Goal: Task Accomplishment & Management: Use online tool/utility

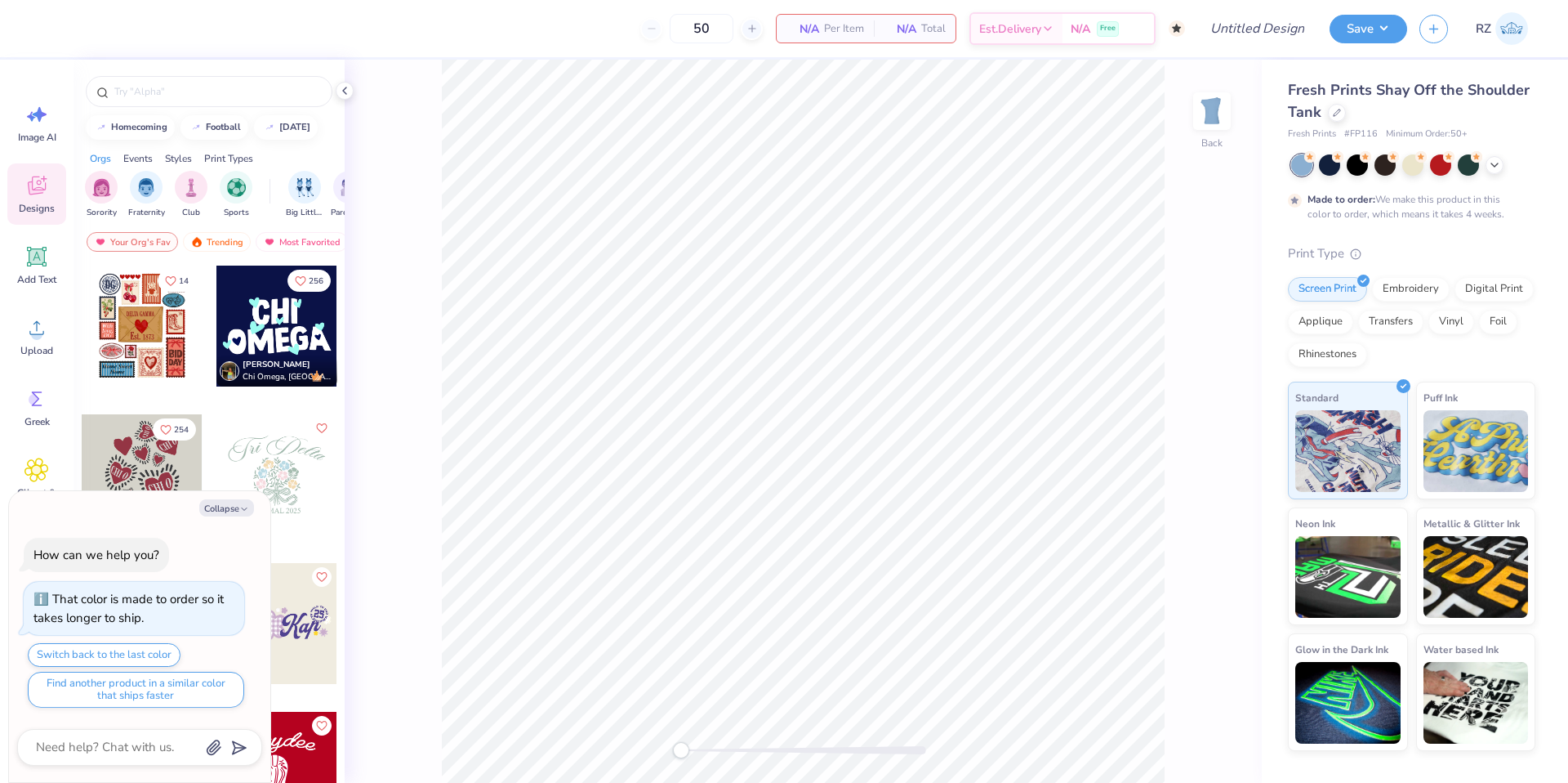
drag, startPoint x: 227, startPoint y: 511, endPoint x: 258, endPoint y: 428, distance: 88.6
click at [227, 510] on button "Collapse" at bounding box center [227, 508] width 55 height 17
type textarea "x"
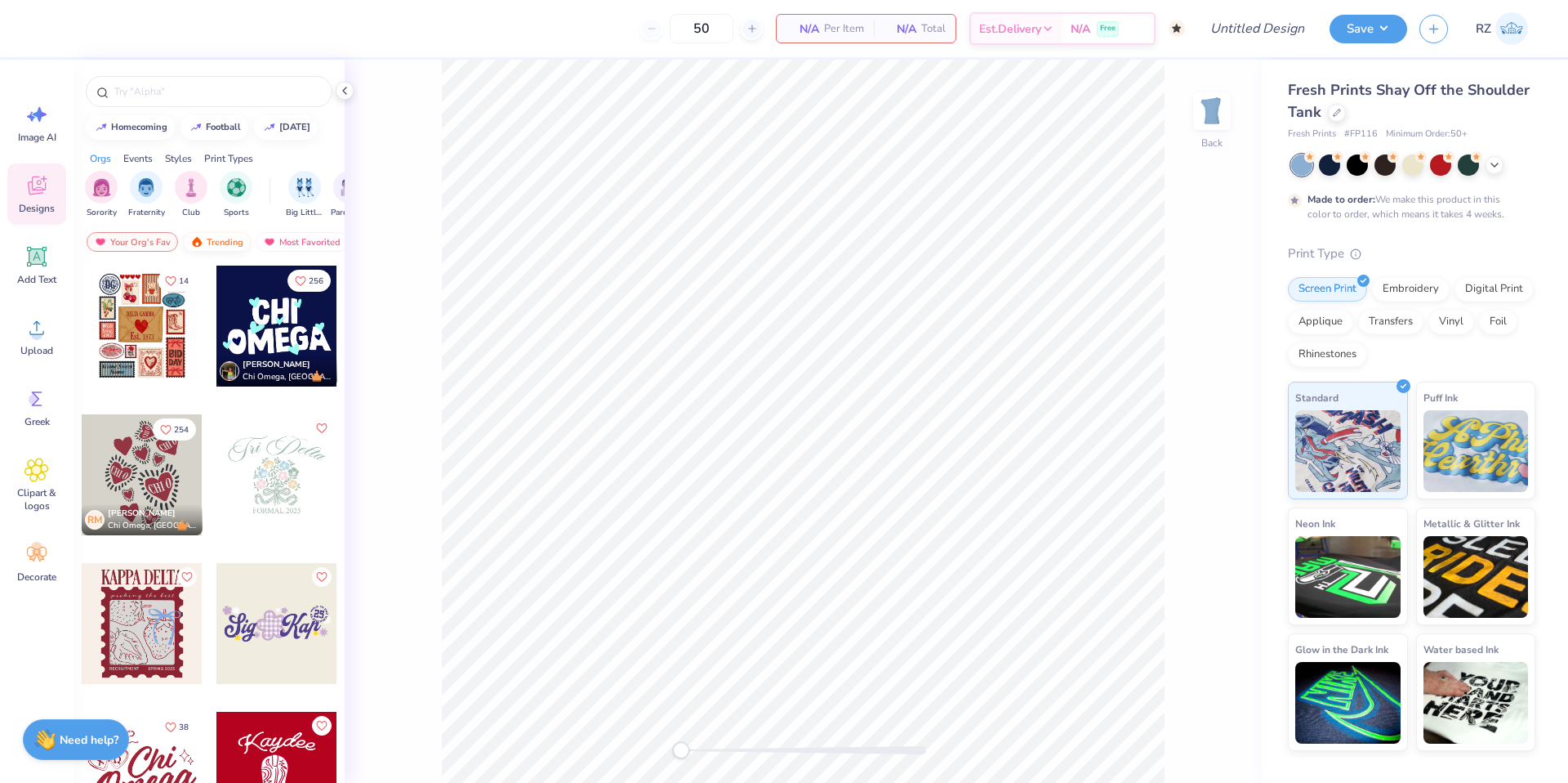
click at [234, 235] on div "Trending" at bounding box center [217, 241] width 68 height 20
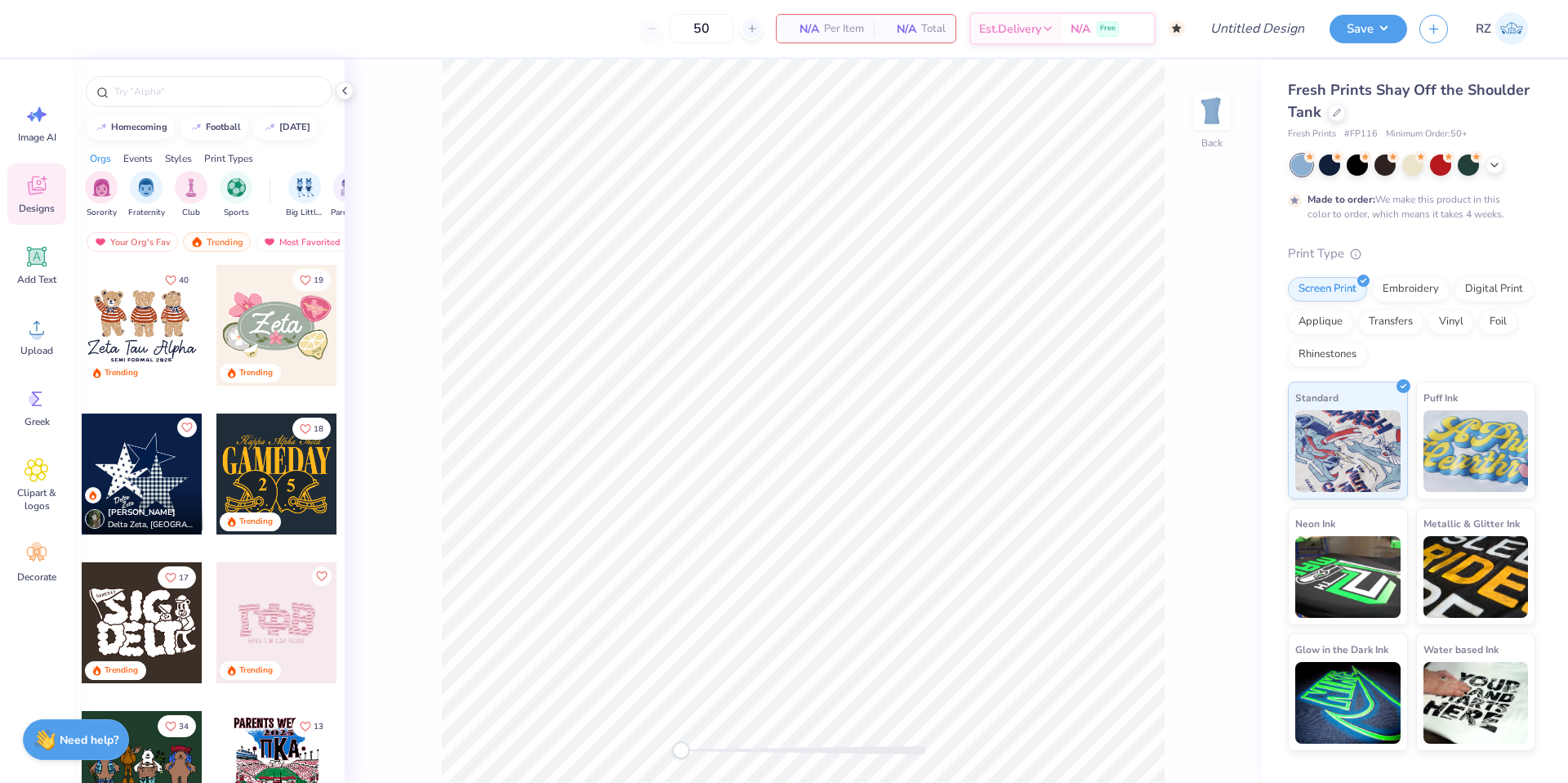
scroll to position [731, 0]
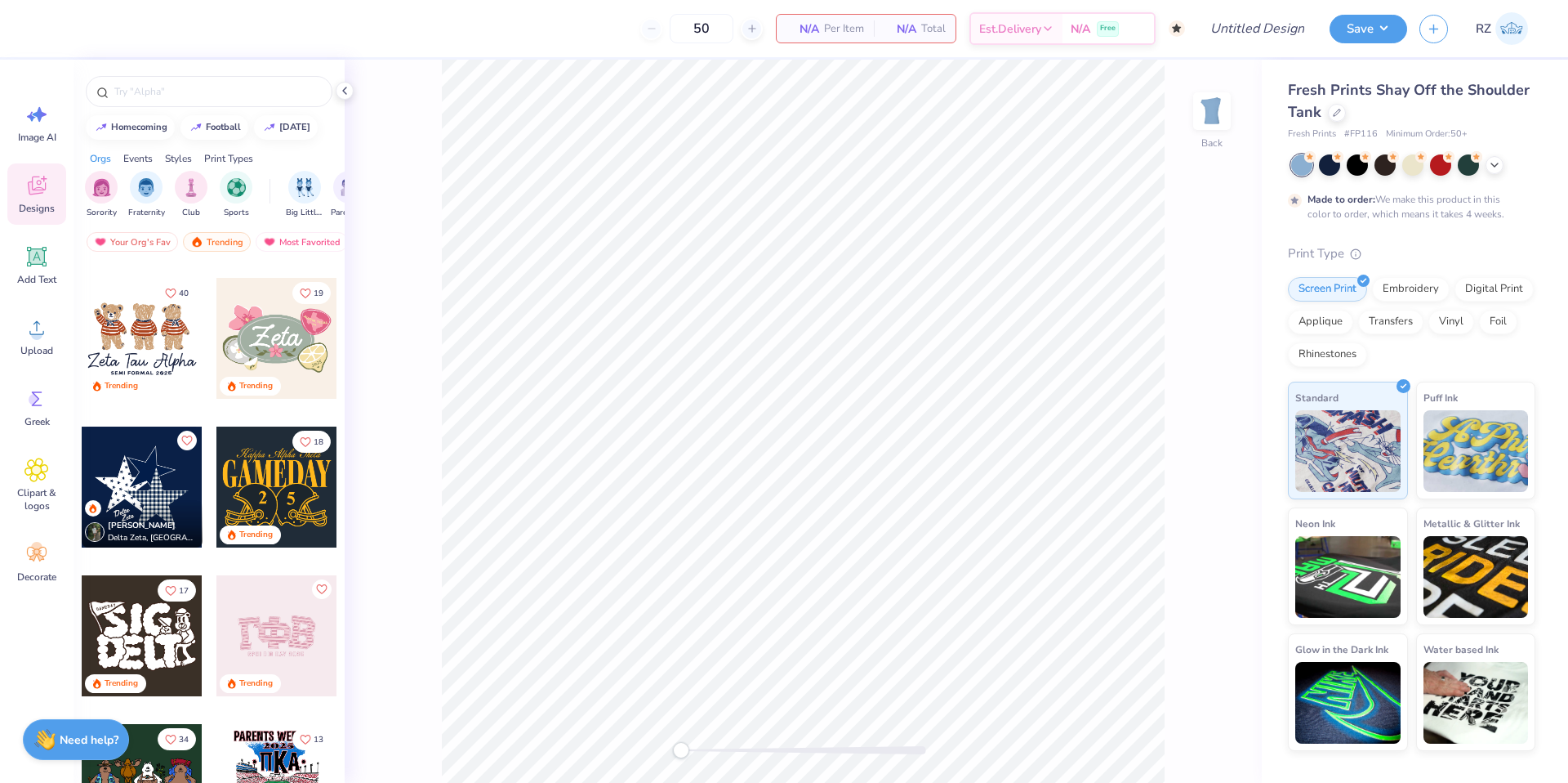
click at [108, 471] on div at bounding box center [142, 487] width 121 height 121
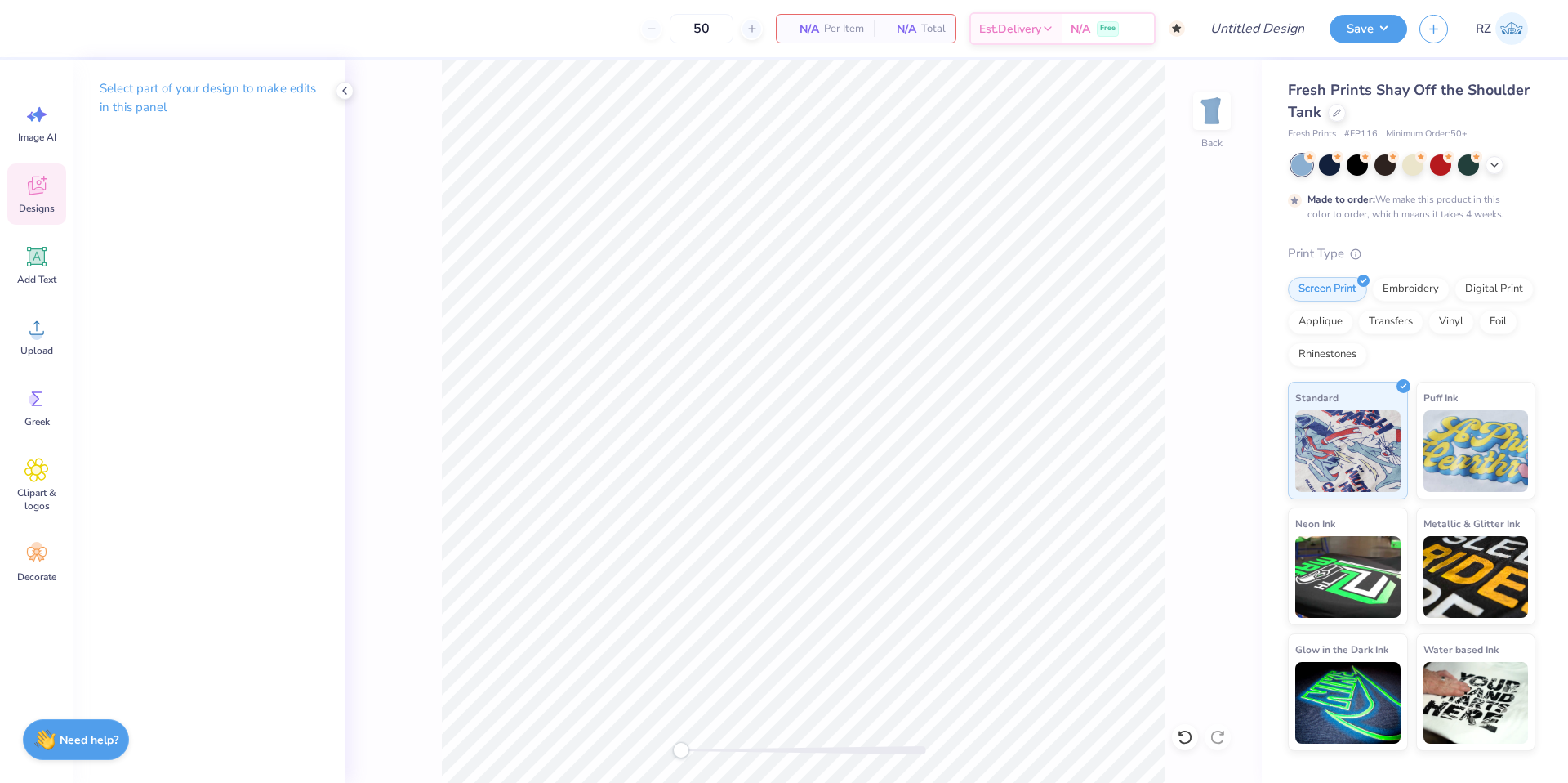
drag, startPoint x: 17, startPoint y: 194, endPoint x: 39, endPoint y: 188, distance: 22.8
click at [18, 194] on div "Designs" at bounding box center [37, 193] width 58 height 61
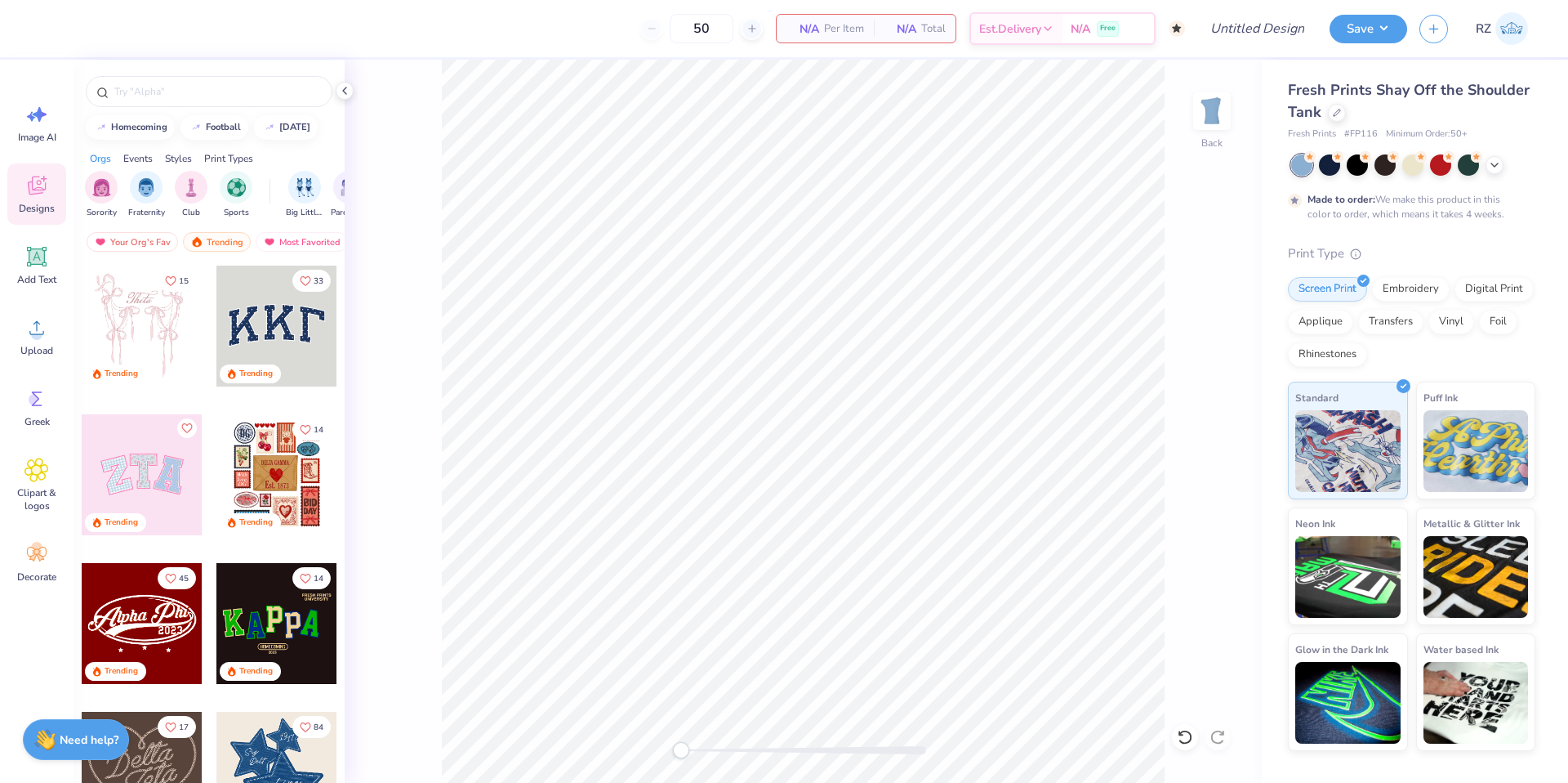
click at [296, 313] on div at bounding box center [277, 326] width 121 height 121
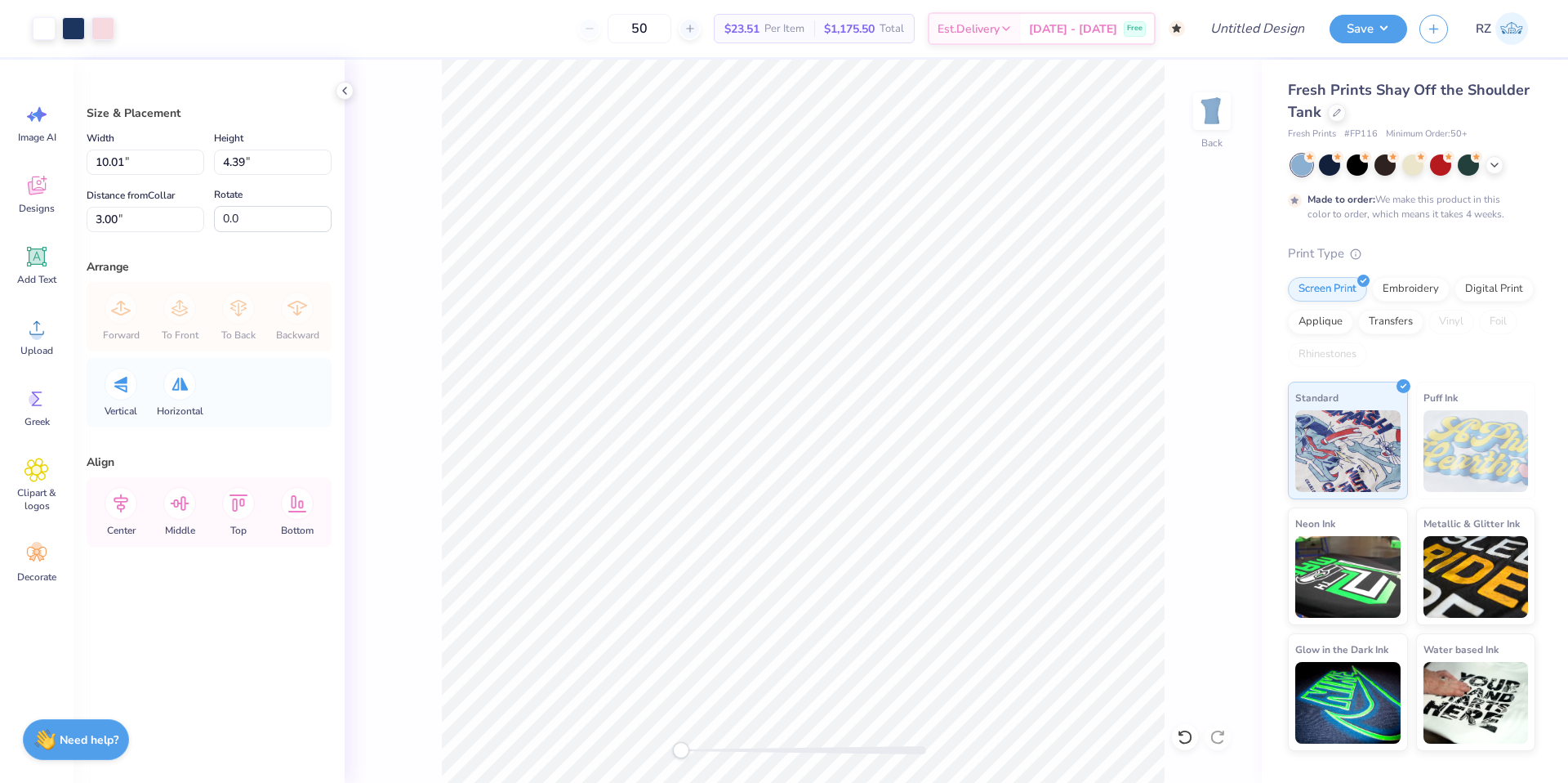
type input "8.33"
type input "3.66"
type input "3.74"
click at [346, 89] on icon at bounding box center [345, 90] width 13 height 13
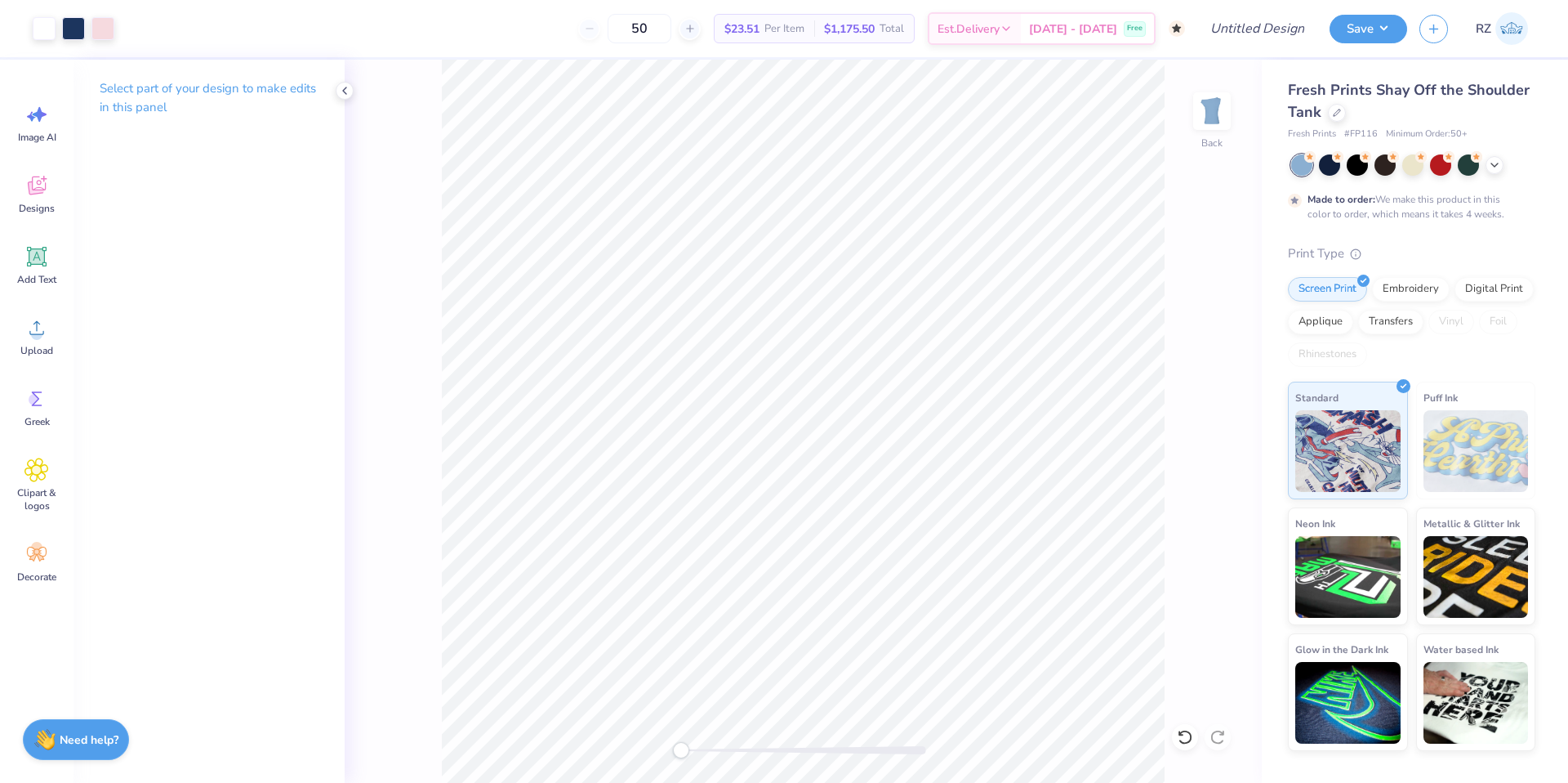
click at [344, 93] on icon at bounding box center [345, 90] width 13 height 13
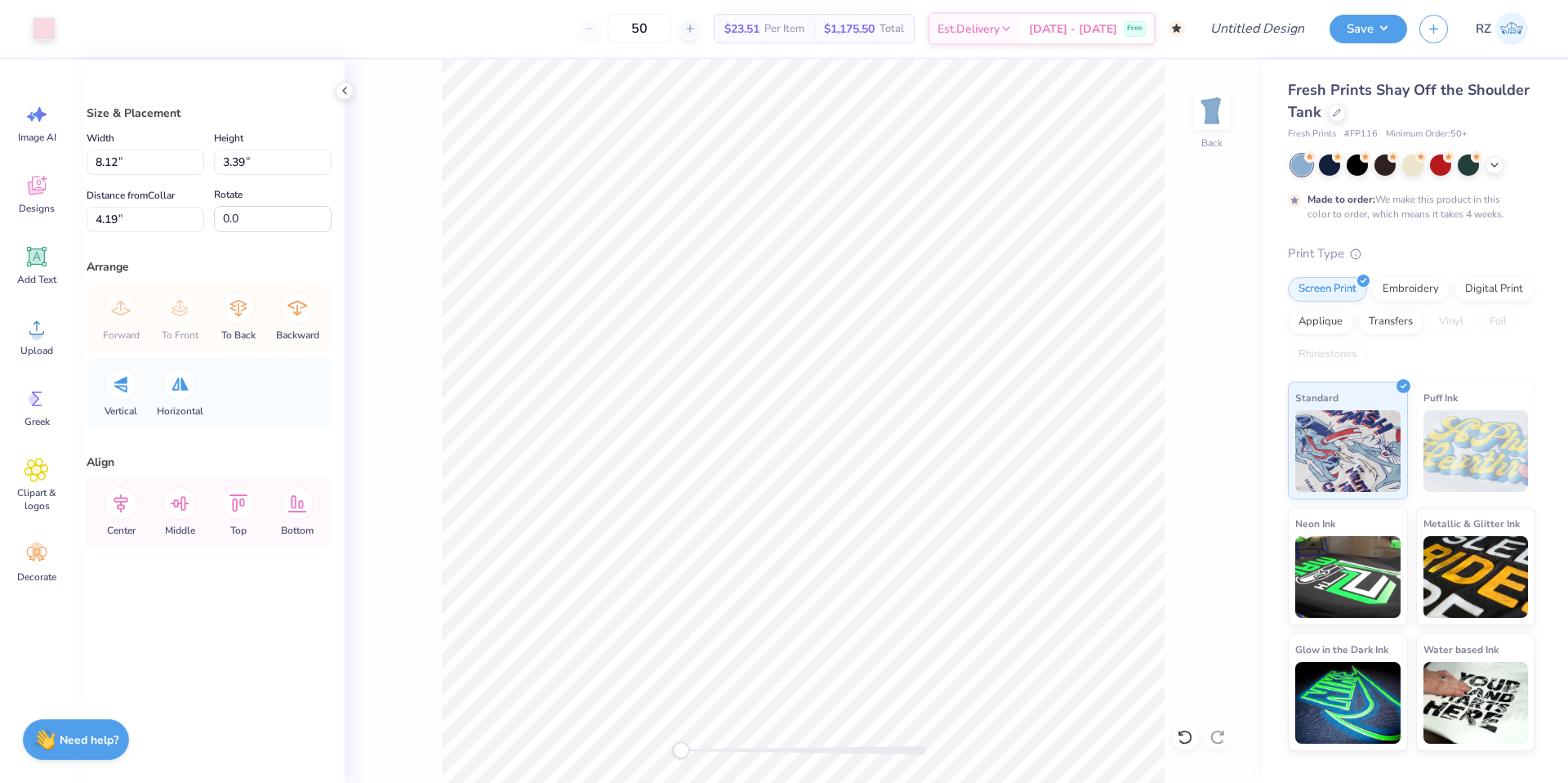
type input "8.19"
type input "3.49"
type input "4.17"
click at [348, 90] on icon at bounding box center [345, 90] width 13 height 13
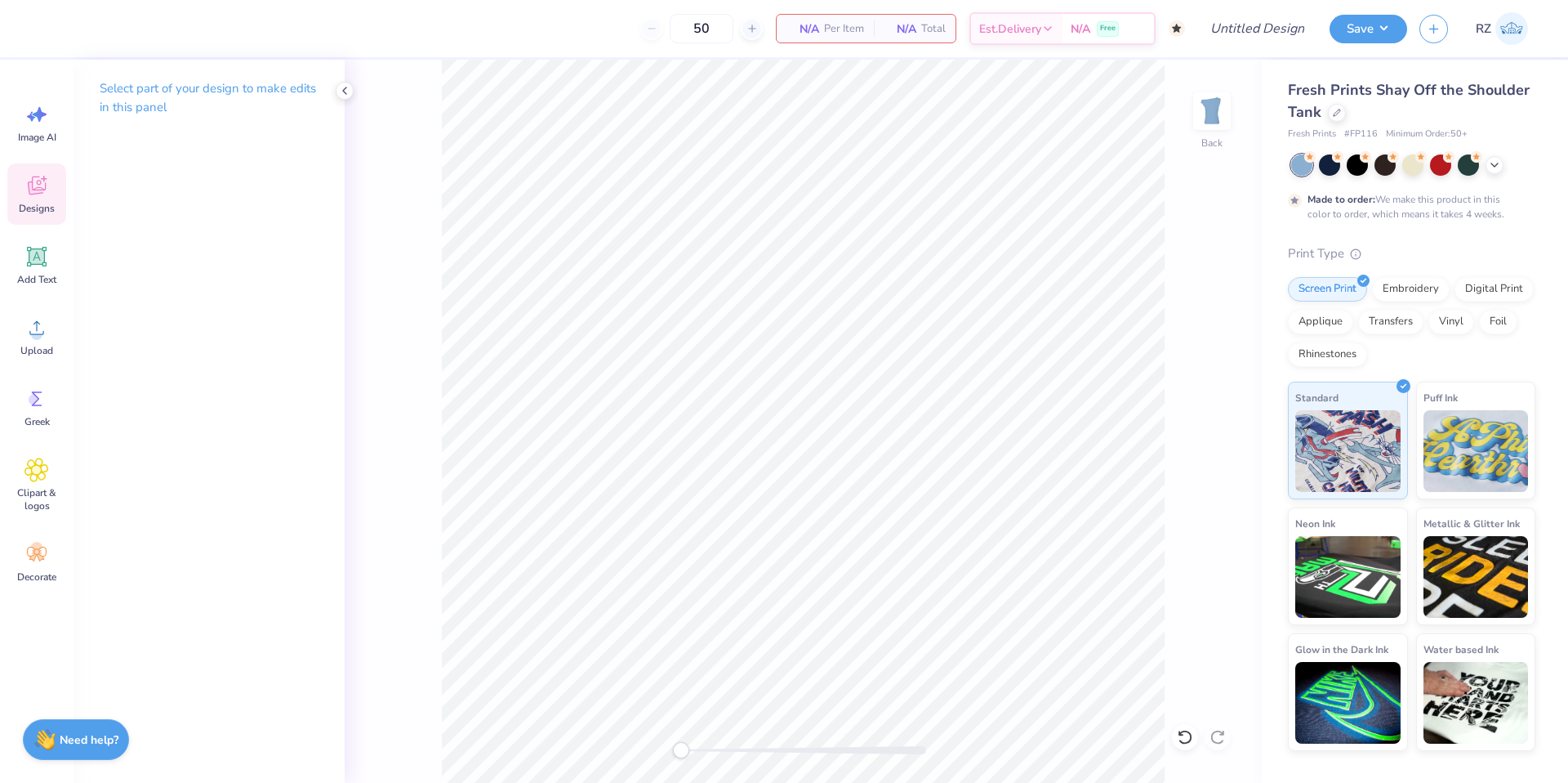
click at [46, 204] on span "Designs" at bounding box center [37, 208] width 36 height 13
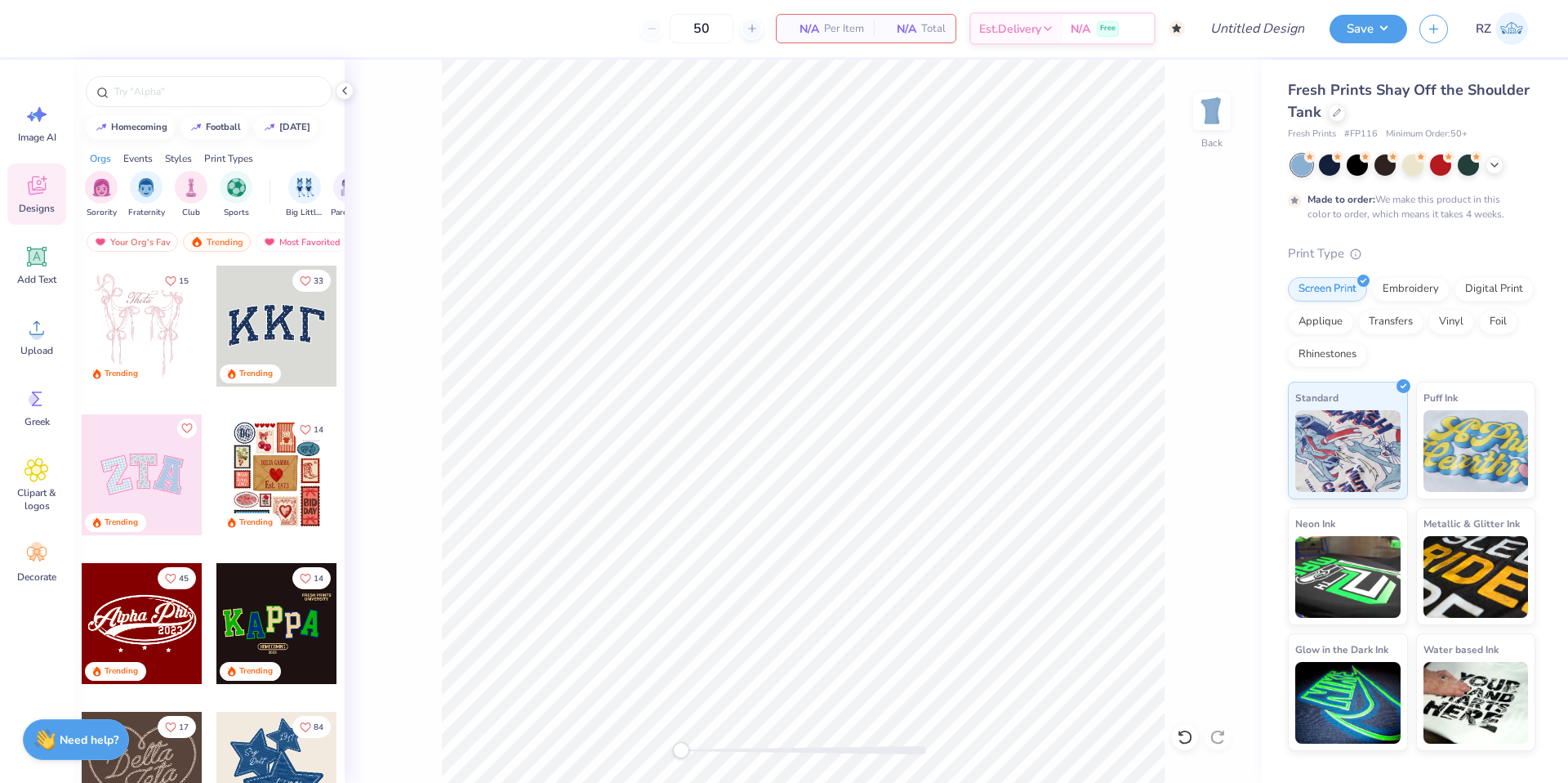
click at [186, 157] on div "Styles" at bounding box center [178, 158] width 27 height 15
click at [194, 192] on img "filter for Minimalist" at bounding box center [190, 188] width 18 height 19
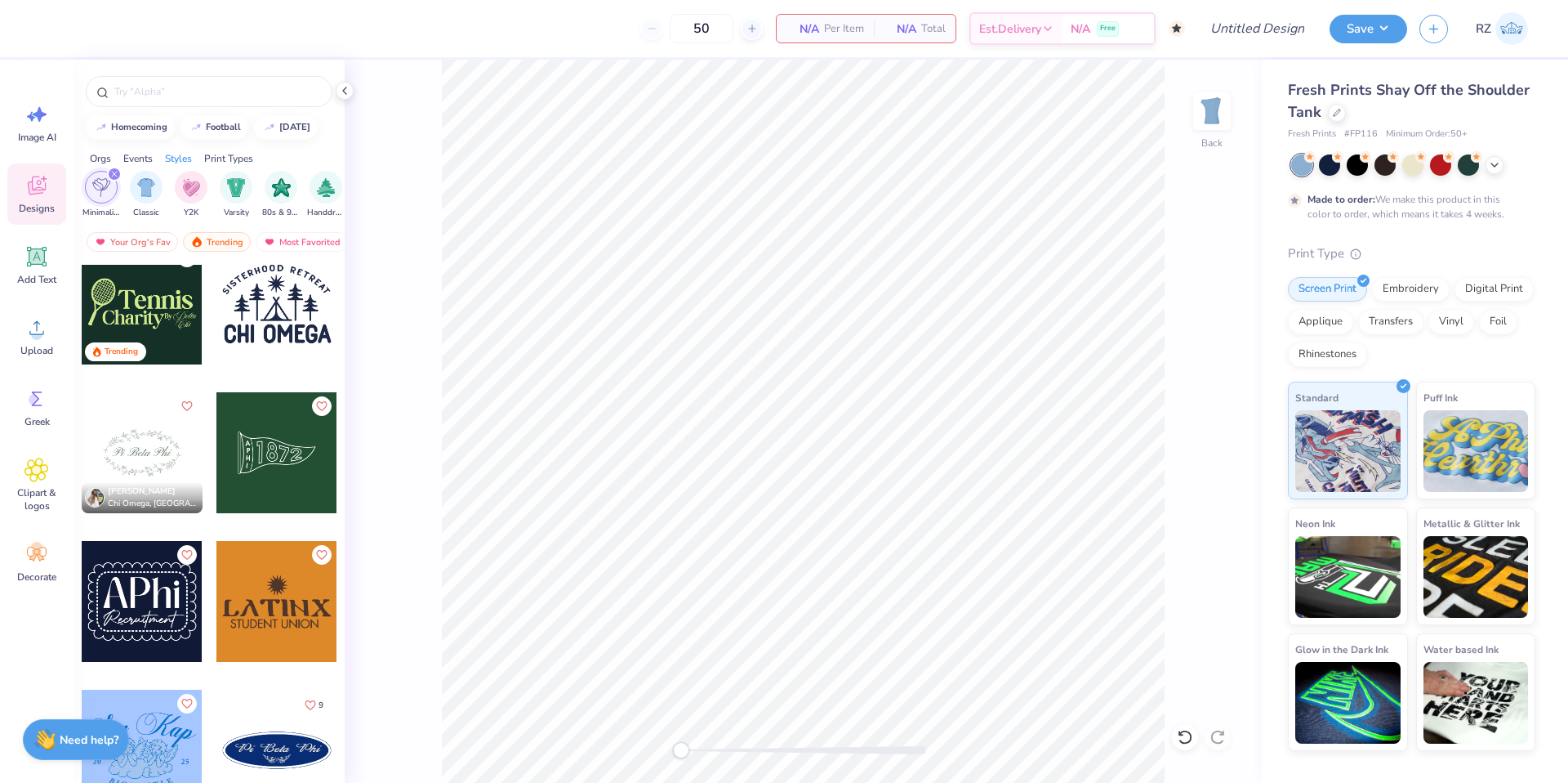
scroll to position [1005, 0]
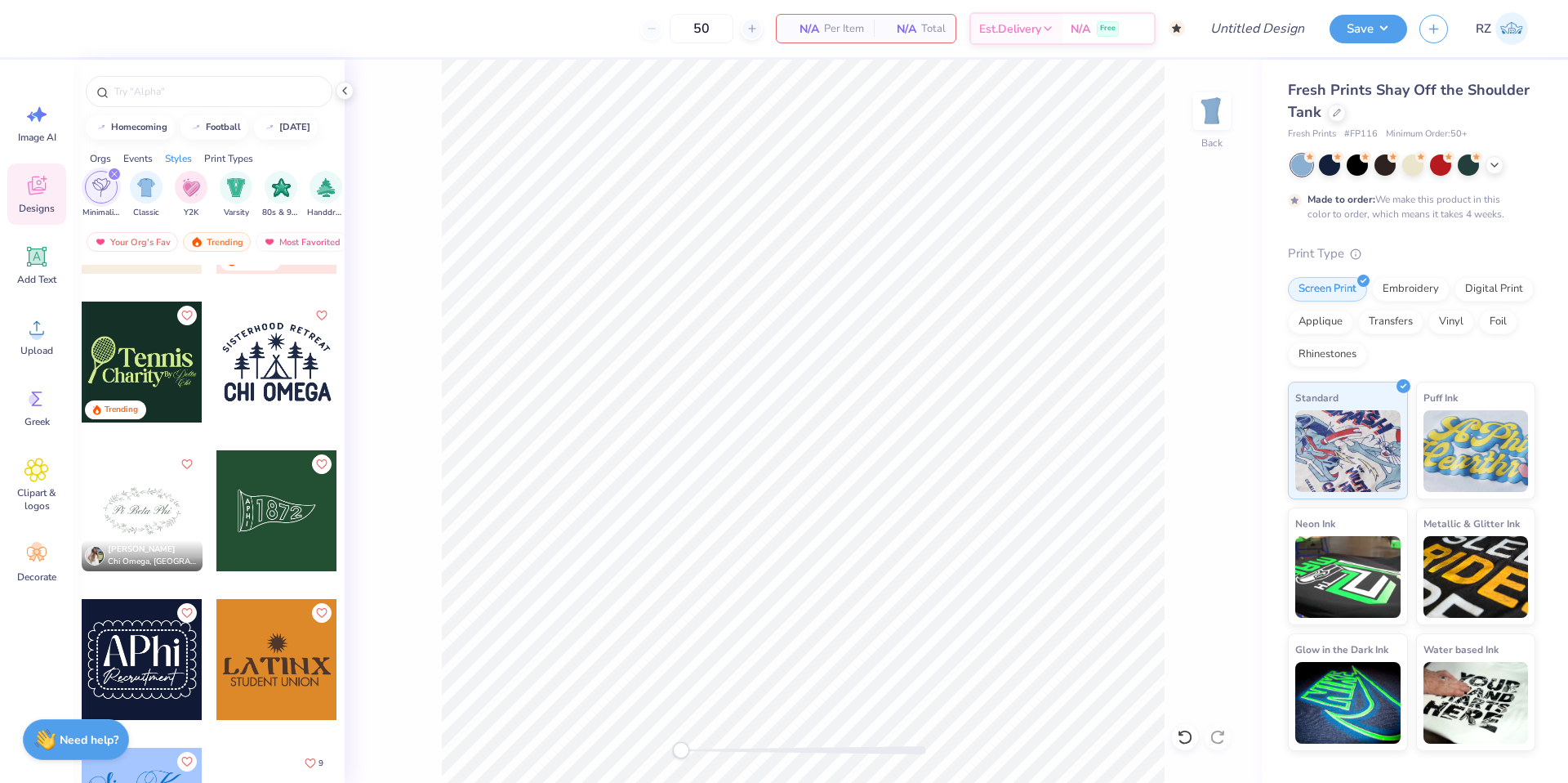
click at [105, 500] on div at bounding box center [142, 511] width 121 height 121
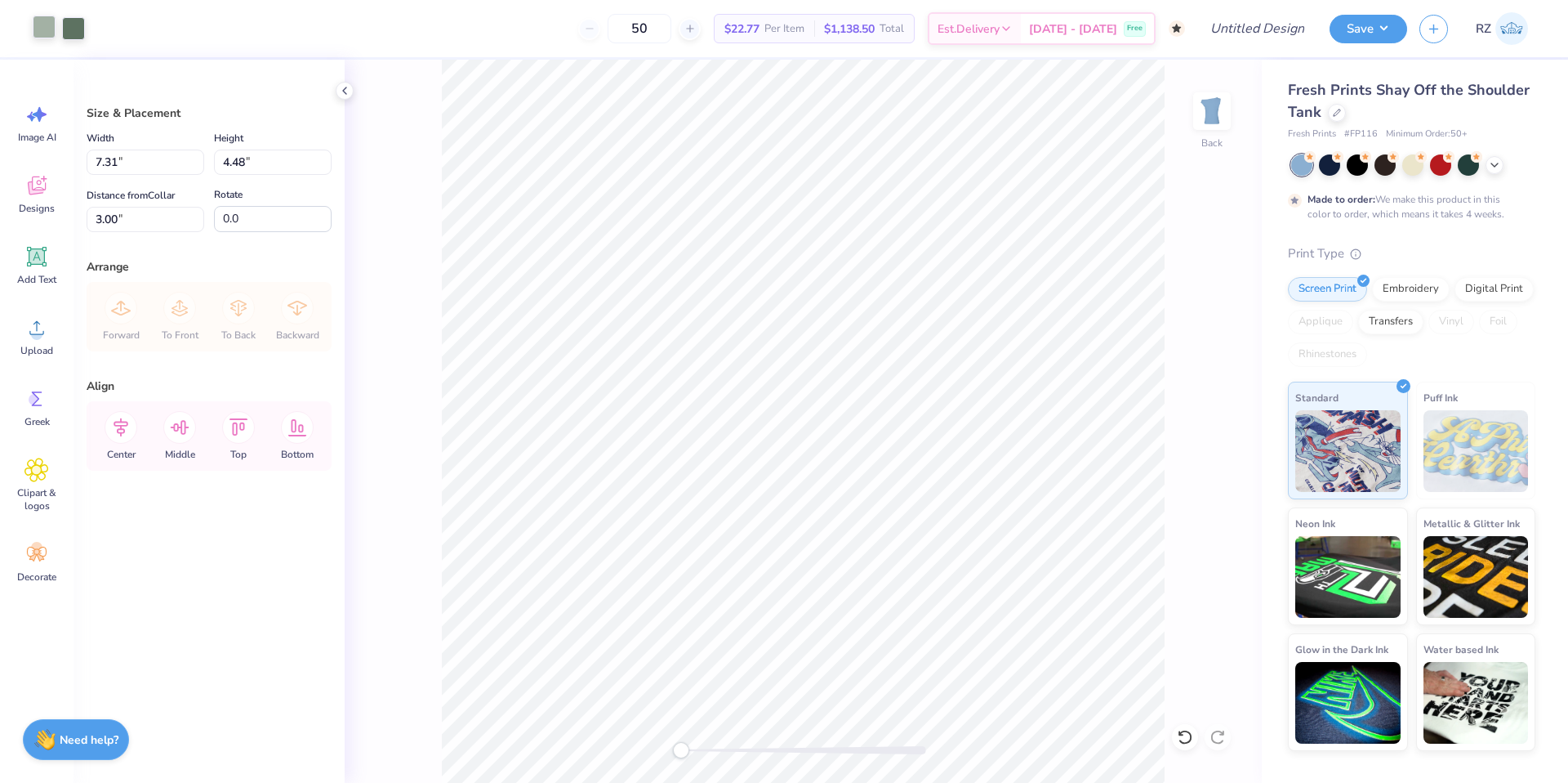
click at [47, 25] on div at bounding box center [44, 26] width 23 height 23
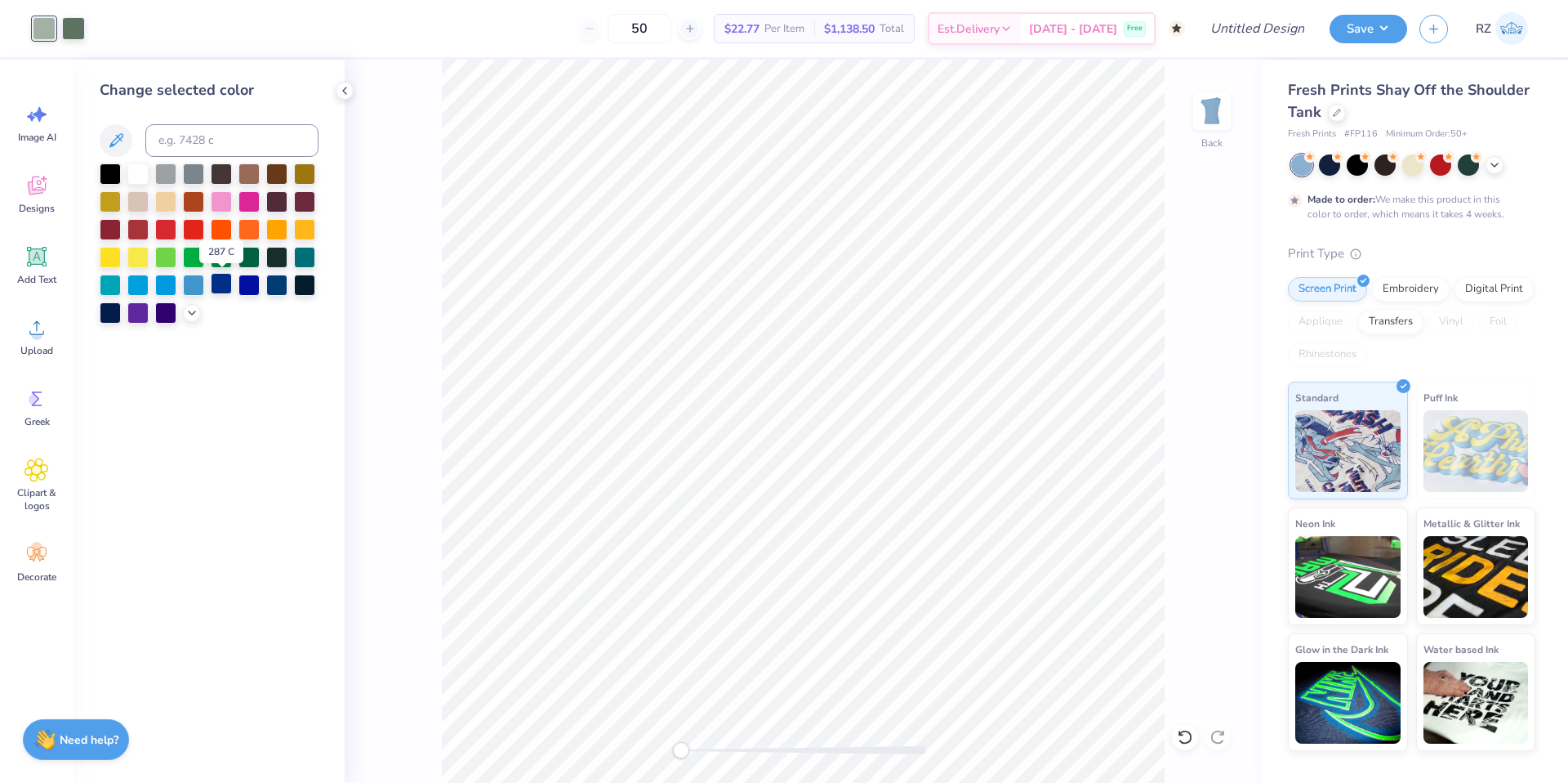
click at [226, 288] on div at bounding box center [221, 284] width 22 height 22
click at [76, 30] on div at bounding box center [73, 26] width 23 height 23
click at [194, 305] on icon at bounding box center [192, 311] width 13 height 13
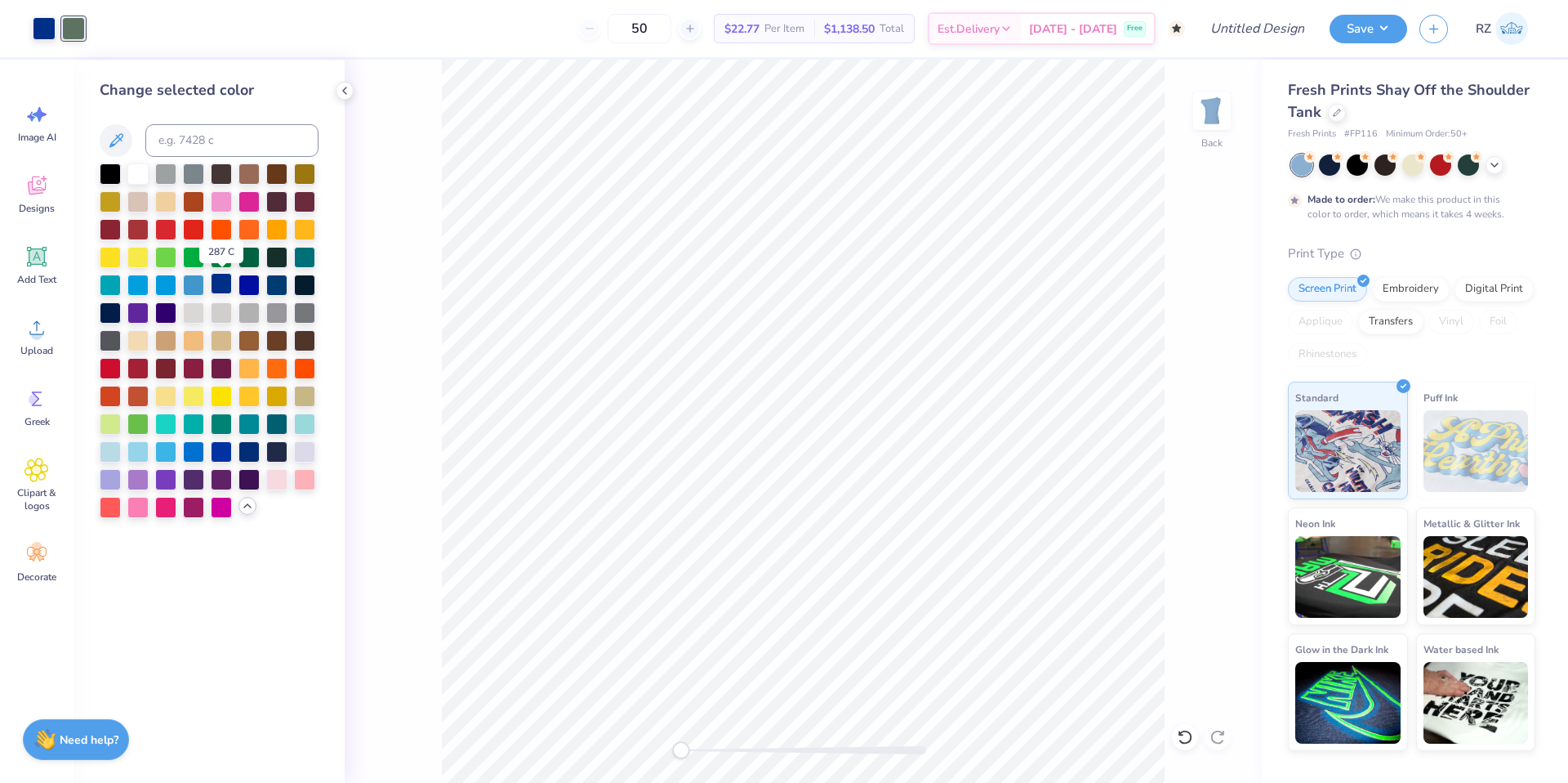
click at [224, 282] on div at bounding box center [221, 284] width 22 height 22
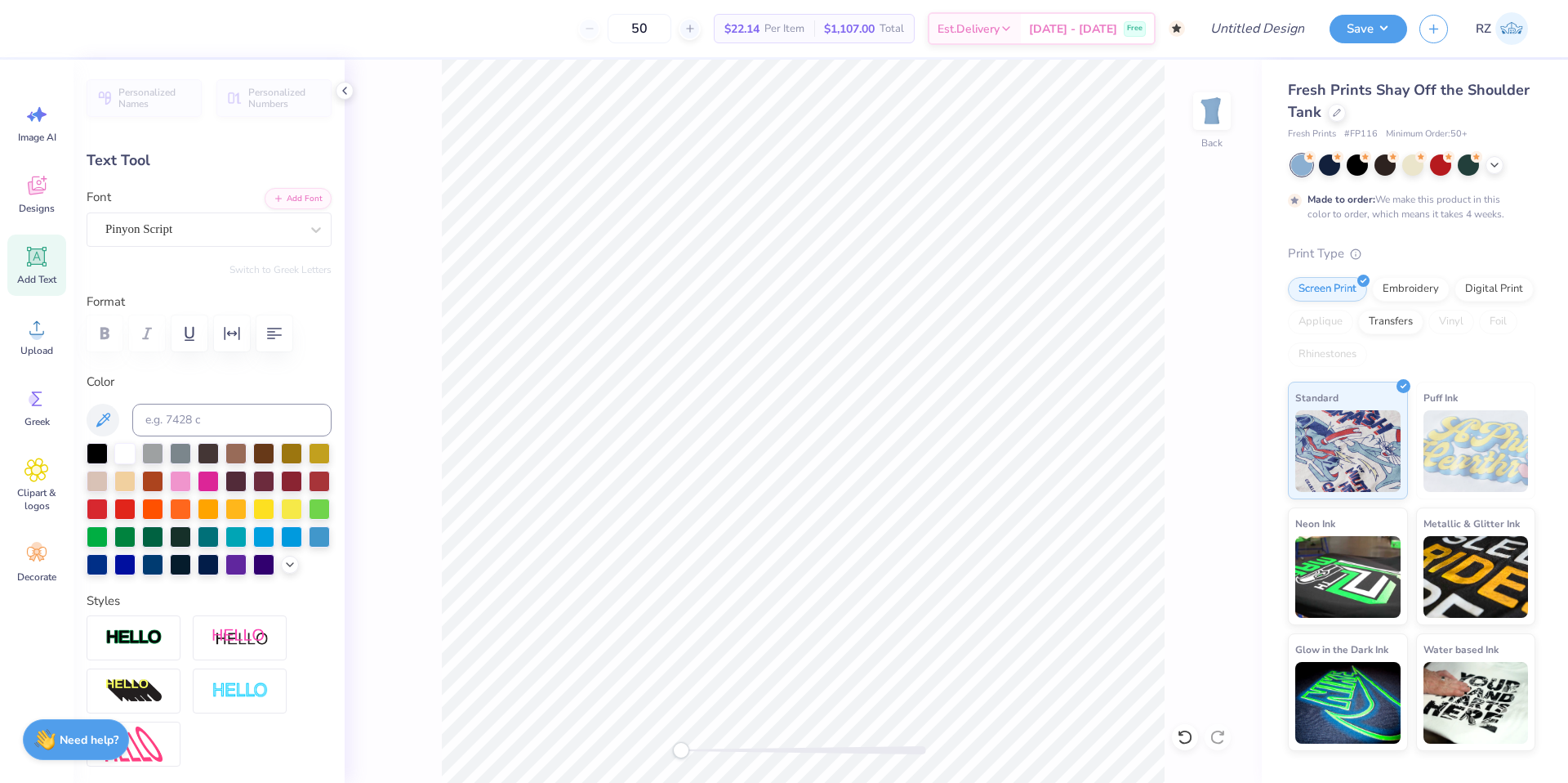
scroll to position [14, 3]
type textarea "P"
type textarea "Sigma Kappa"
type input "6.25"
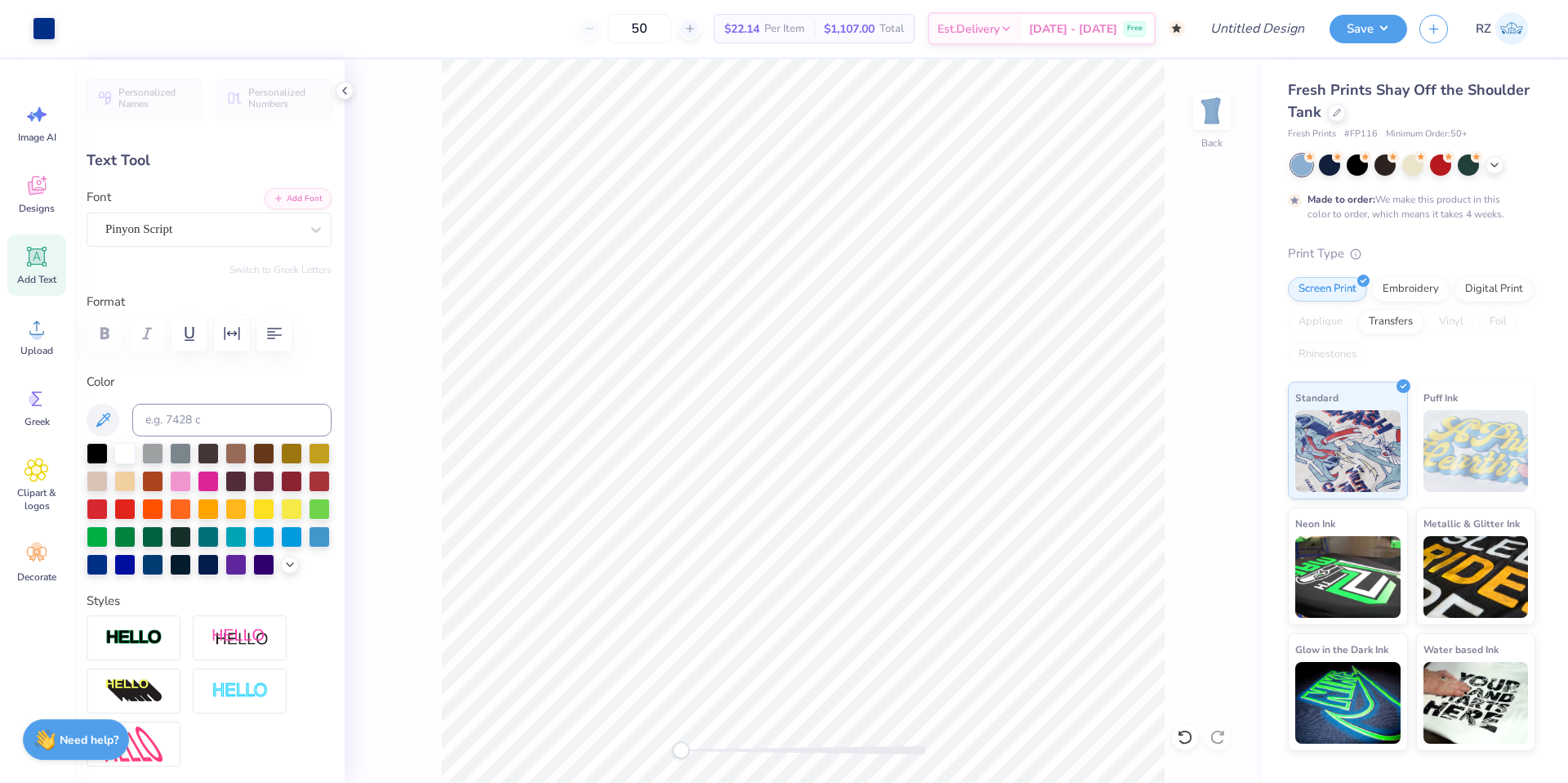
type input "1.28"
type input "4.58"
type input "5.73"
type input "1.17"
type input "4.69"
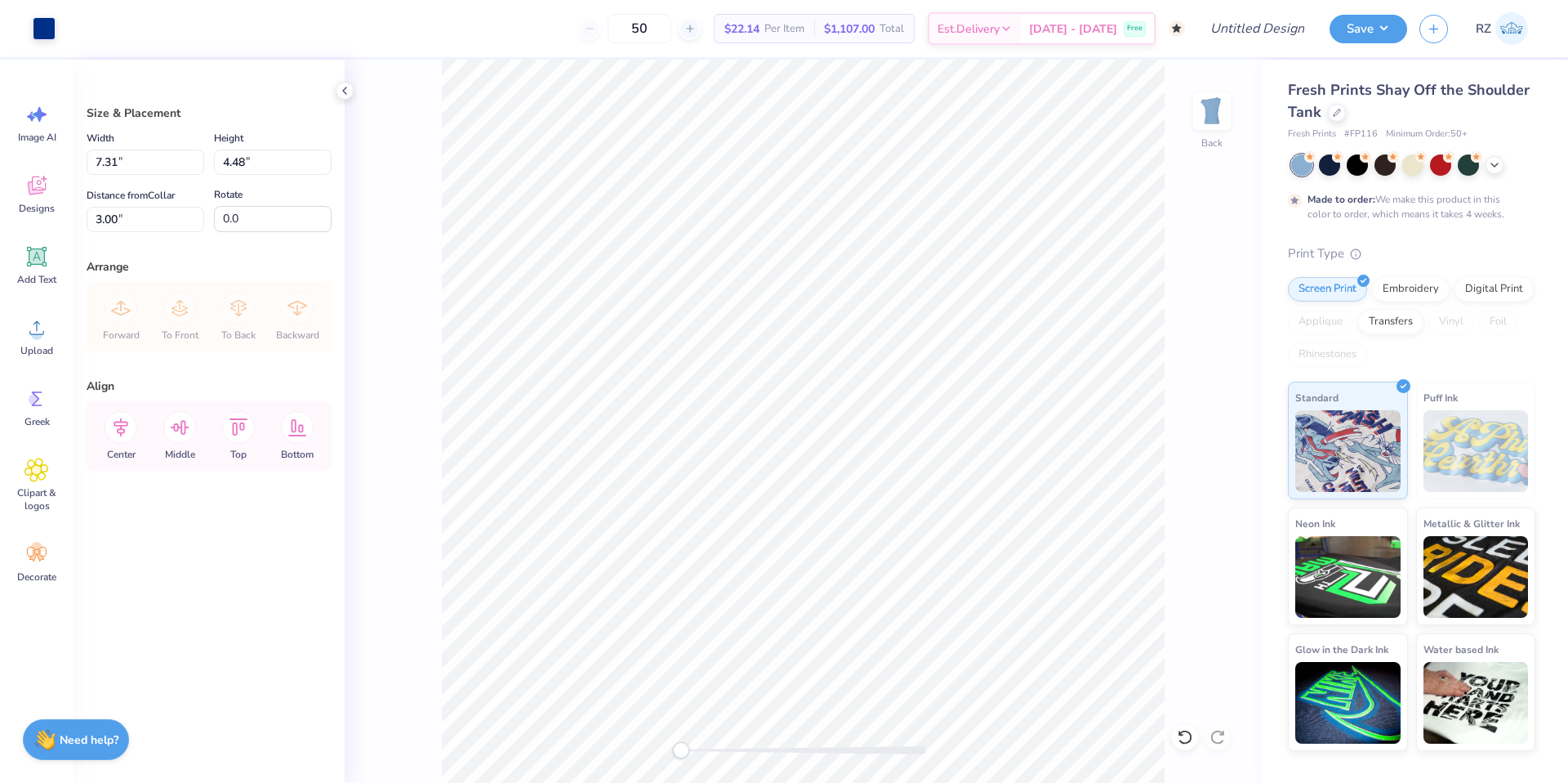
type input "6.87"
type input "4.20"
type input "3.57"
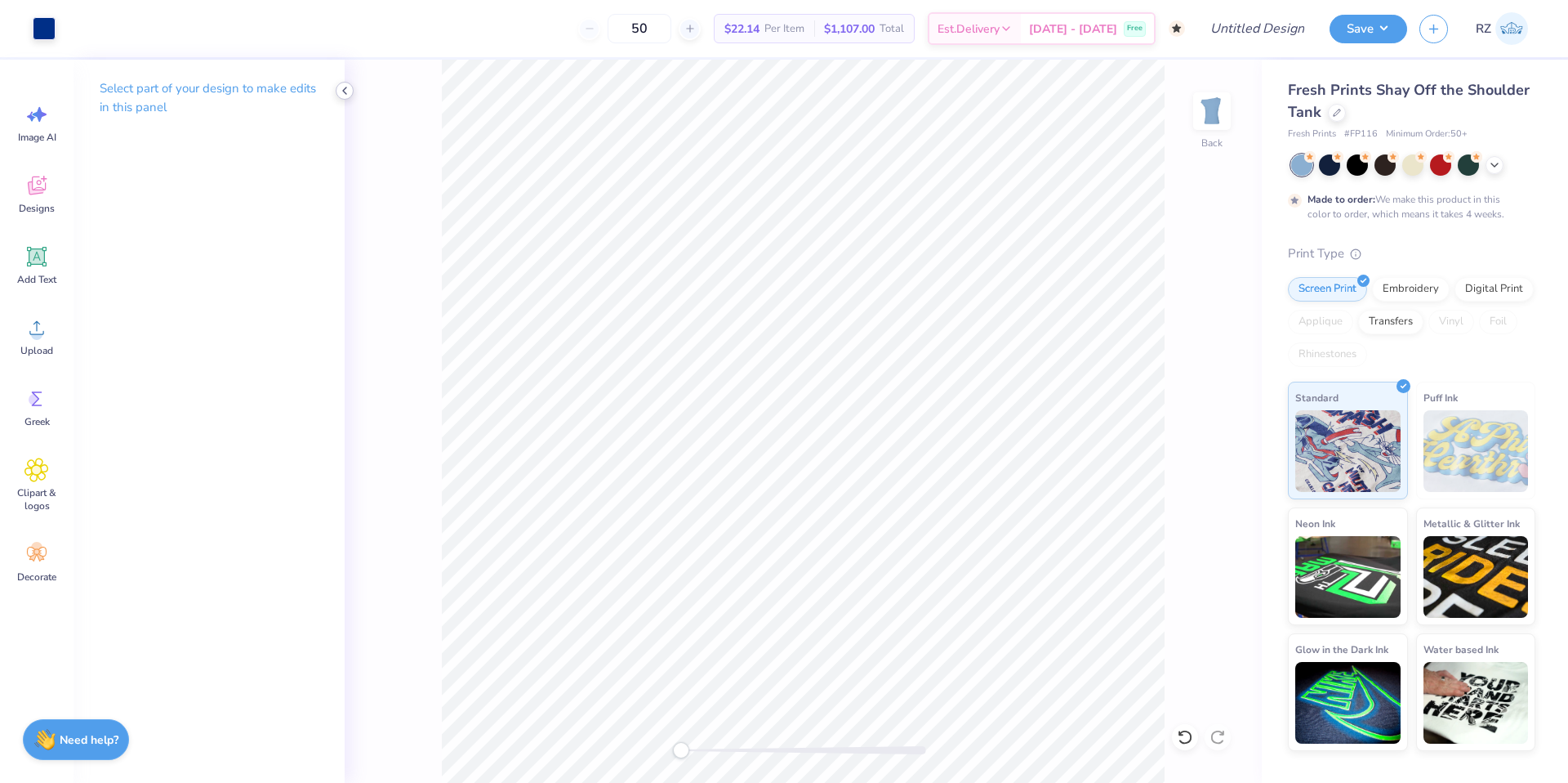
click at [351, 90] on div at bounding box center [344, 90] width 18 height 18
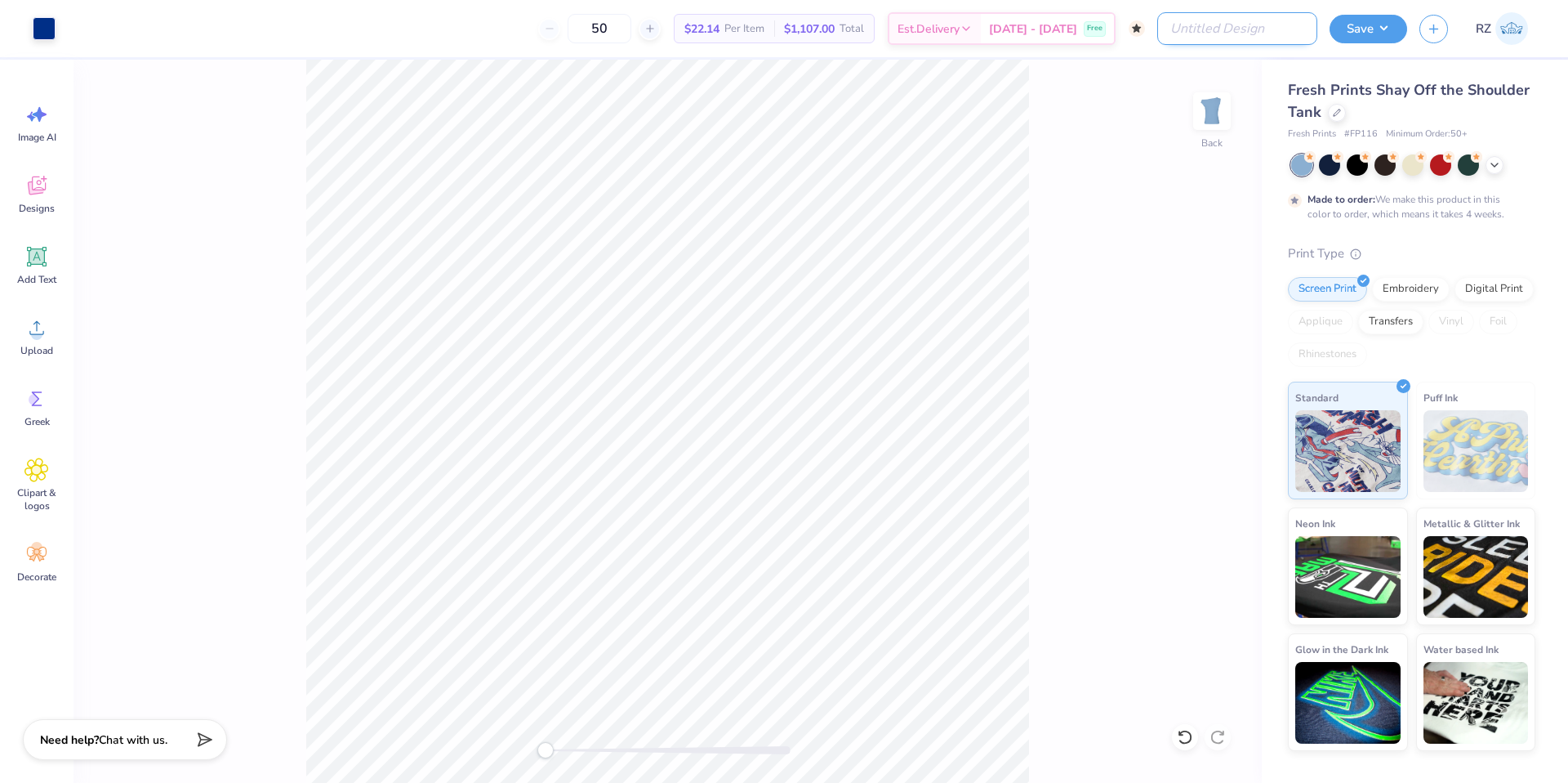
click at [1247, 34] on input "Design Title" at bounding box center [1237, 28] width 160 height 33
type input "SK Optional Order (flower)"
click at [1363, 24] on button "Save" at bounding box center [1368, 26] width 77 height 28
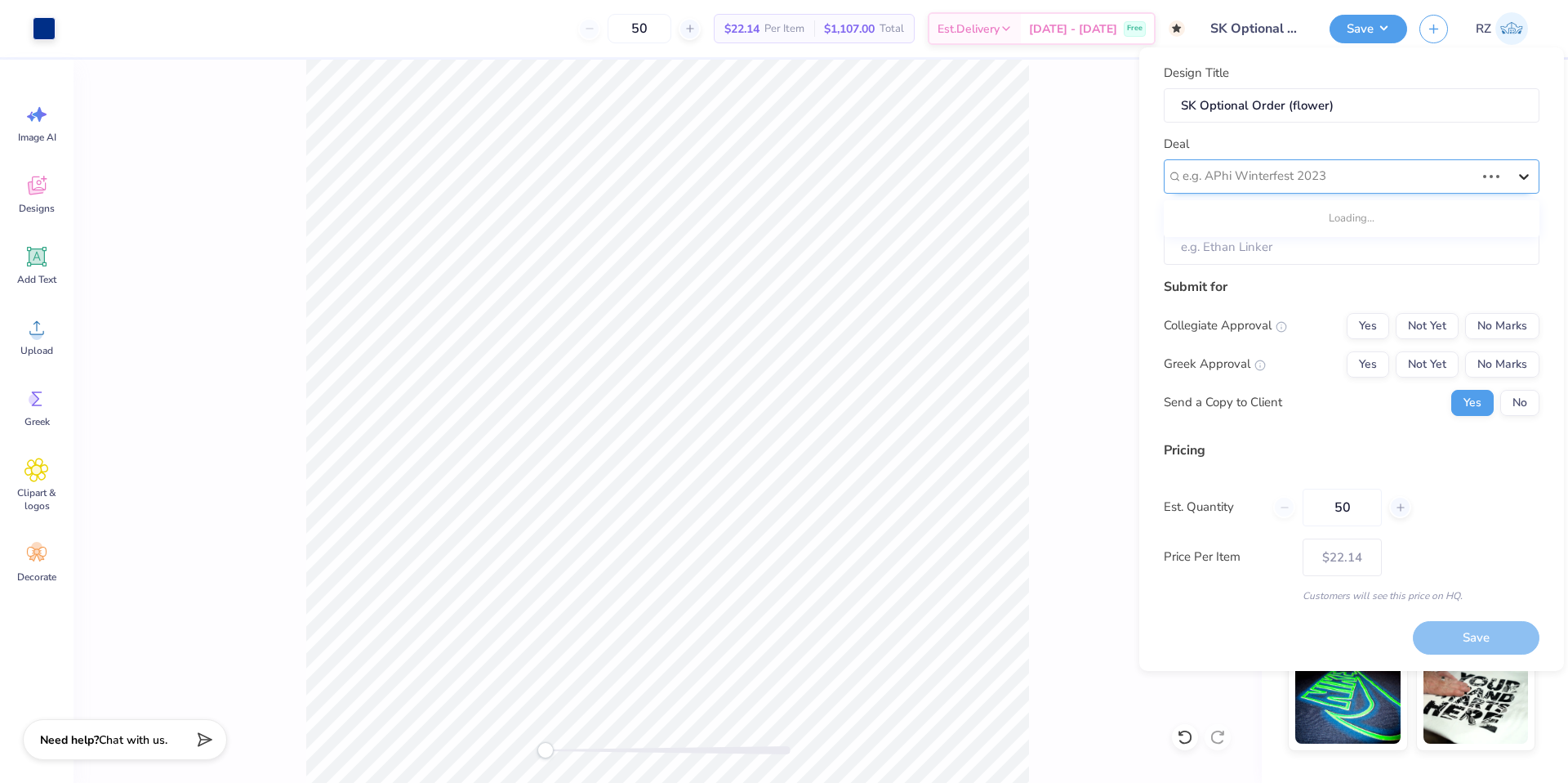
click at [1538, 175] on div at bounding box center [1524, 176] width 29 height 29
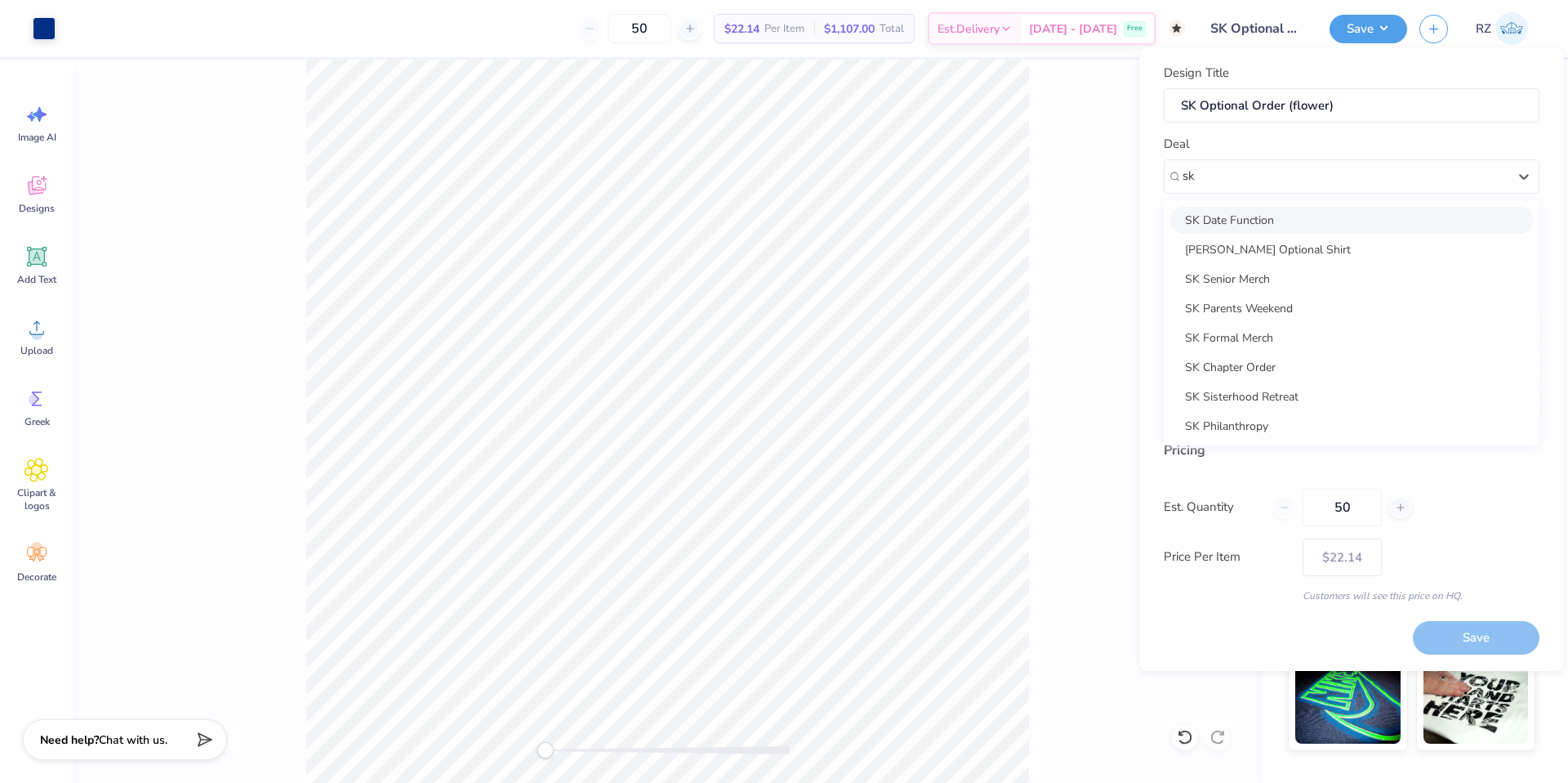
scroll to position [1, 0]
type input "sk"
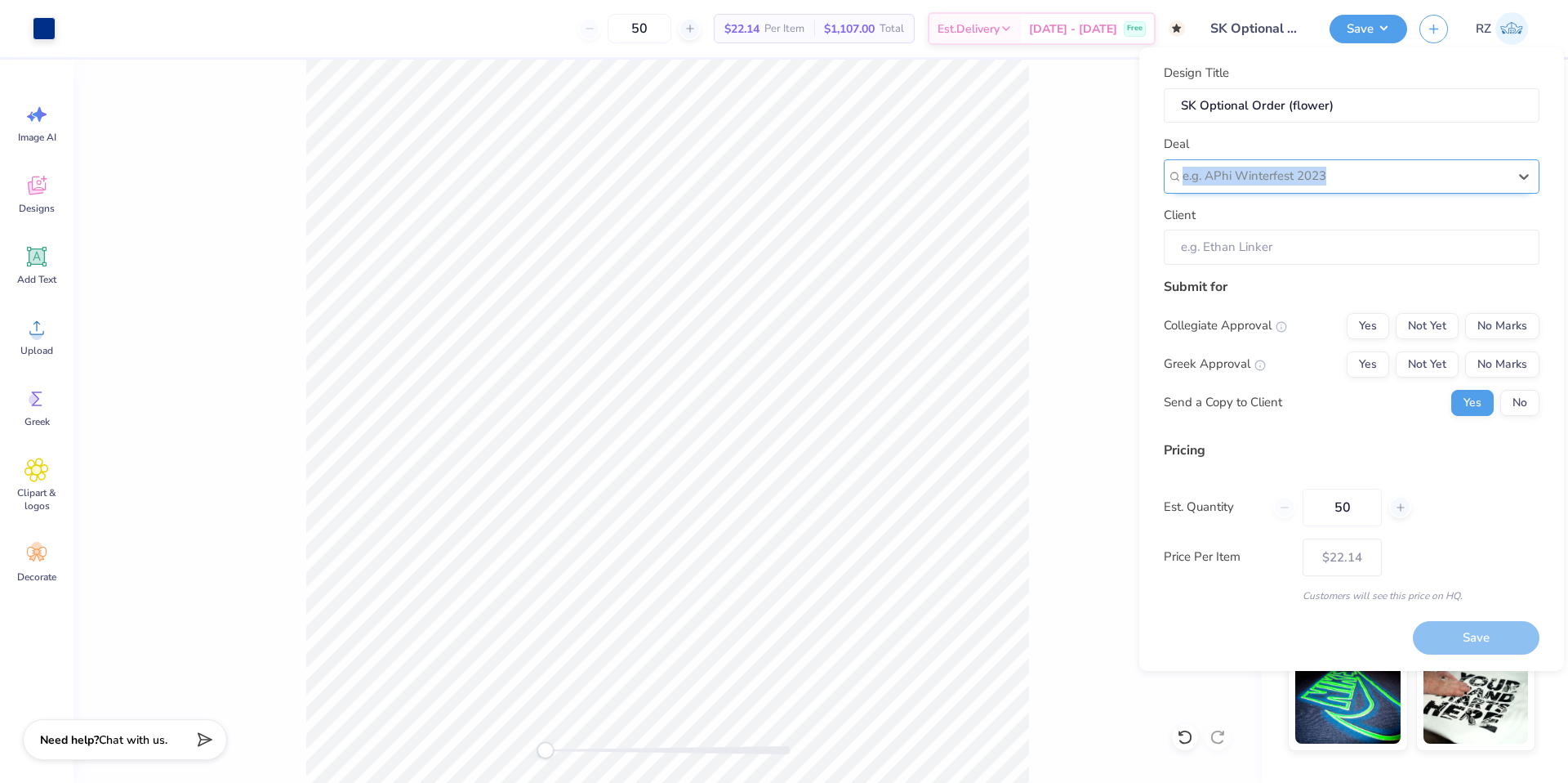
click at [1287, 167] on div "Deal option , selected. Select is focused ,type to refine list, press Down to o…" at bounding box center [1351, 164] width 376 height 58
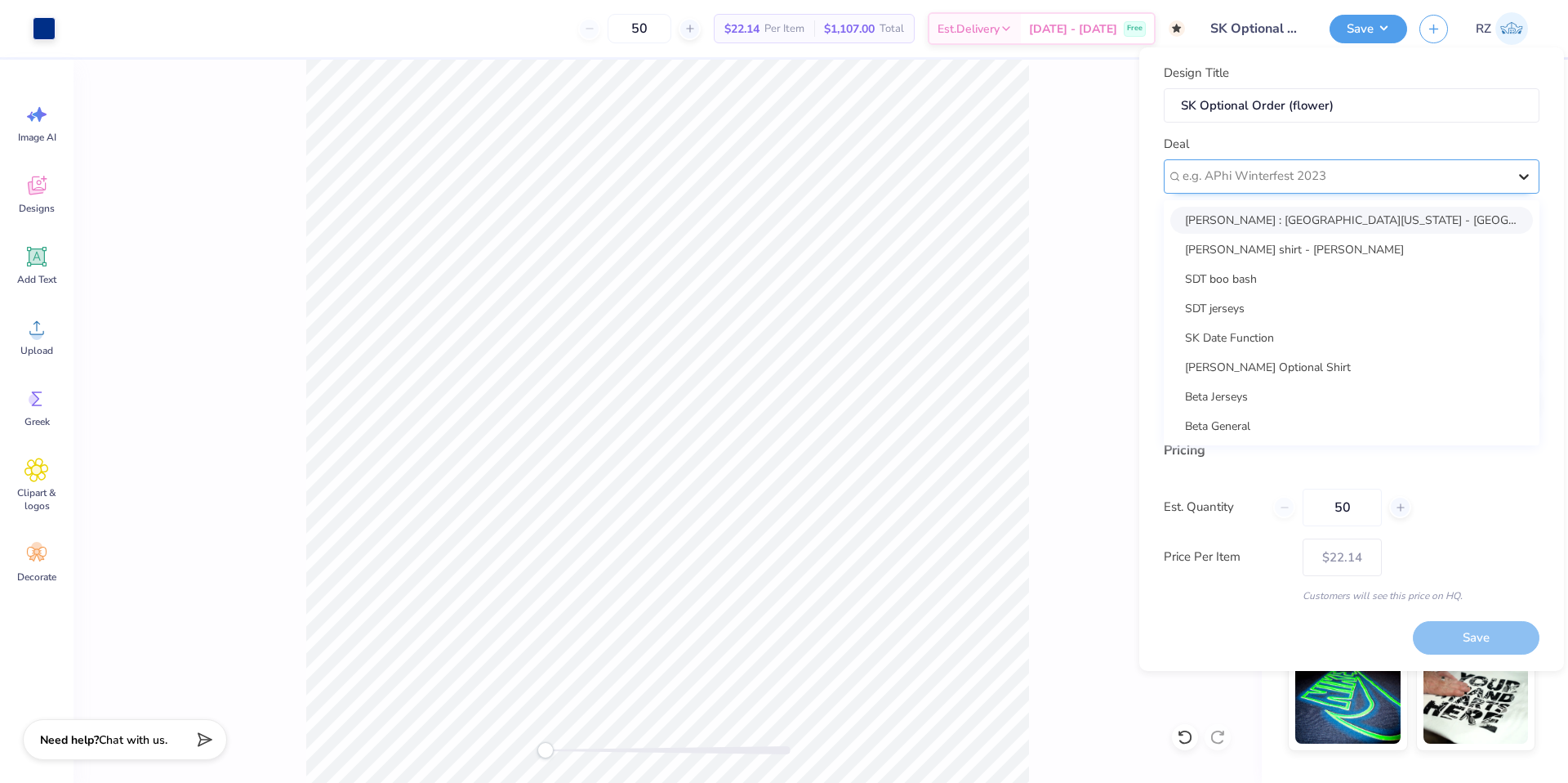
click at [1526, 171] on icon at bounding box center [1524, 176] width 16 height 16
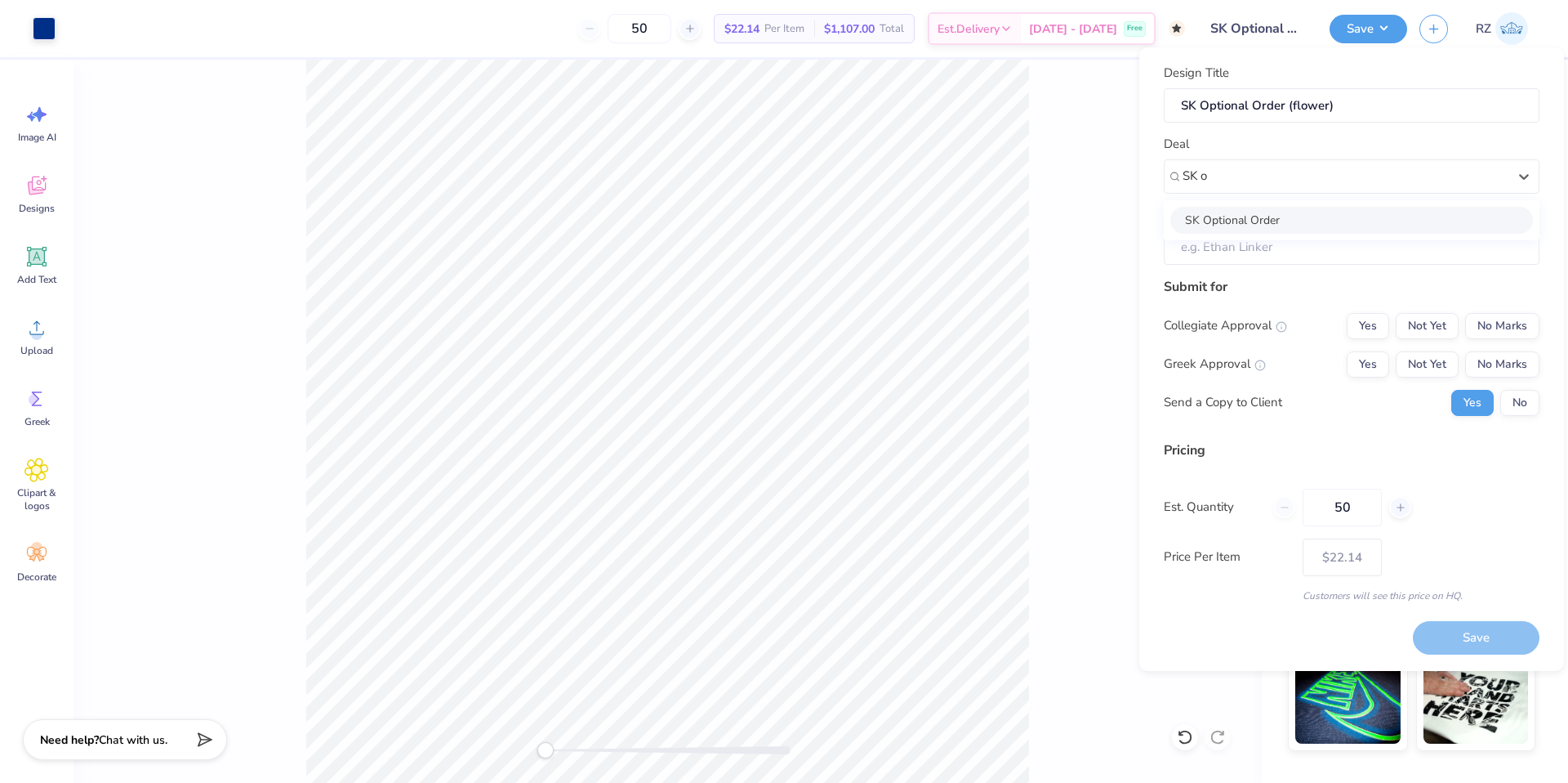
click at [1314, 219] on div "SK Optional Order" at bounding box center [1351, 220] width 363 height 27
type input "SK o"
type input "[PERSON_NAME]"
drag, startPoint x: 1510, startPoint y: 321, endPoint x: 1464, endPoint y: 348, distance: 53.3
click at [1511, 320] on button "No Marks" at bounding box center [1502, 326] width 74 height 26
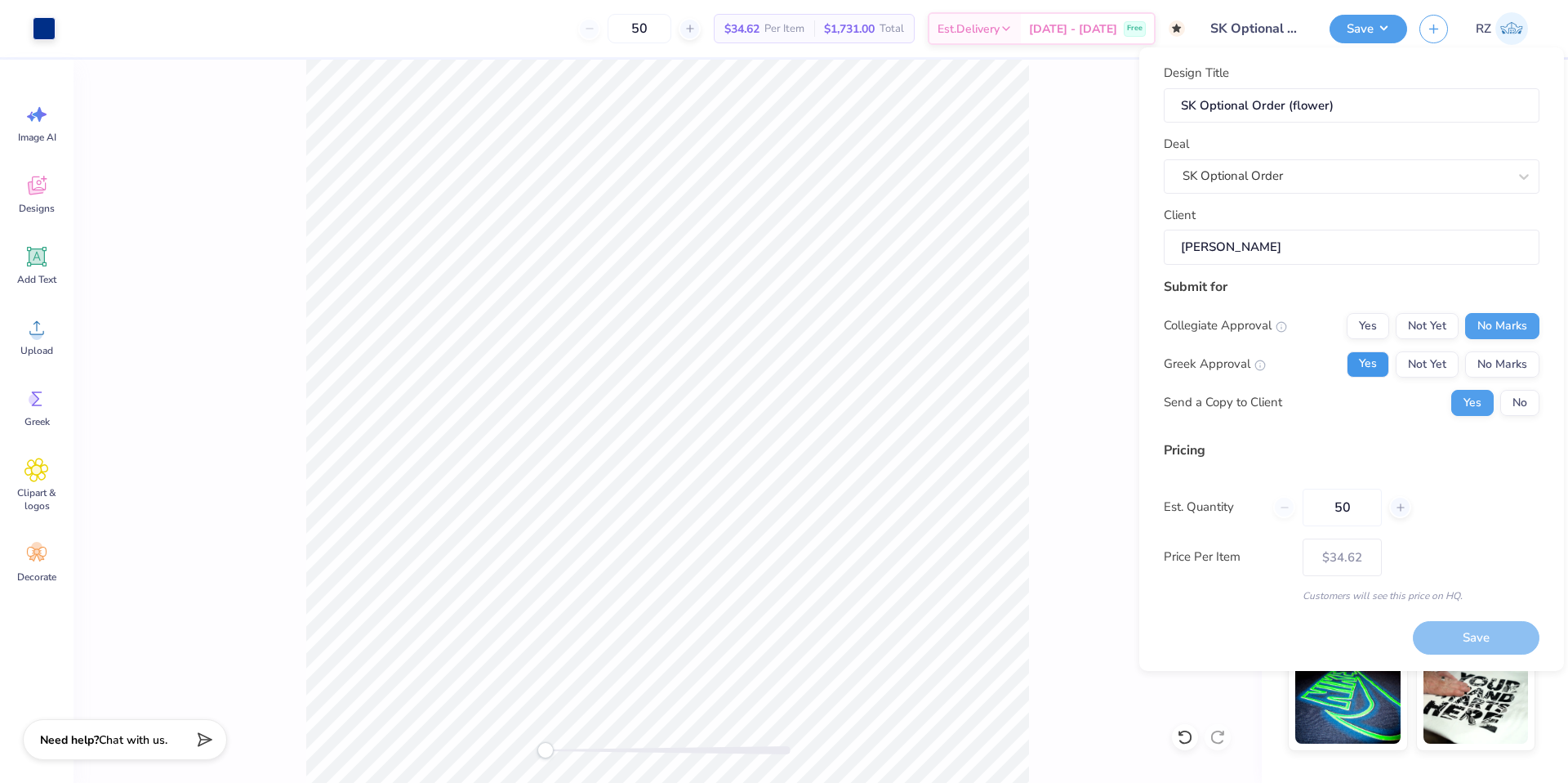
click at [1381, 367] on button "Yes" at bounding box center [1367, 365] width 42 height 26
click at [1524, 401] on button "No" at bounding box center [1520, 403] width 40 height 26
click at [1446, 628] on button "Save" at bounding box center [1476, 638] width 126 height 34
type input "$22.14"
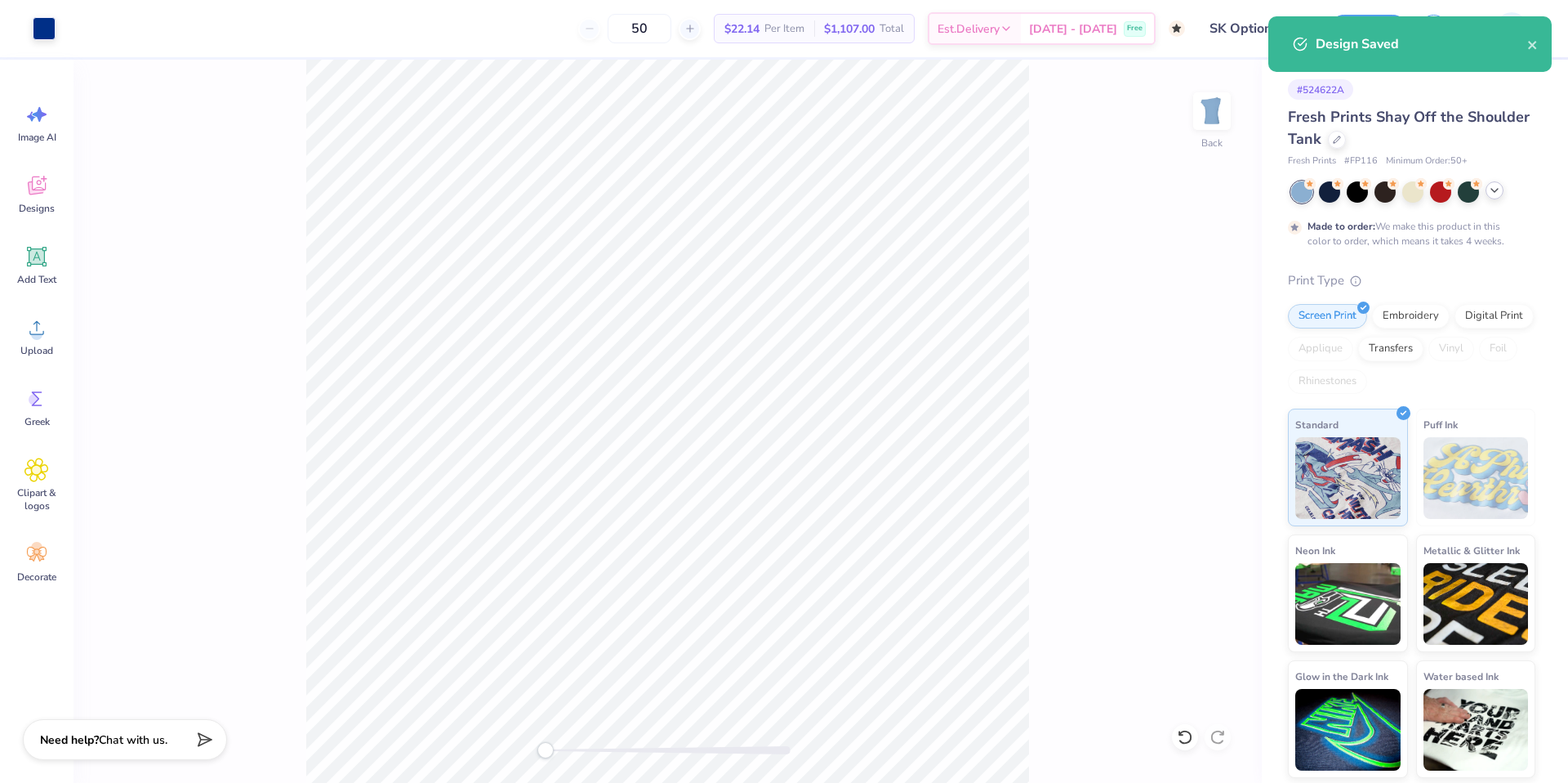
click at [1498, 194] on icon at bounding box center [1495, 190] width 13 height 13
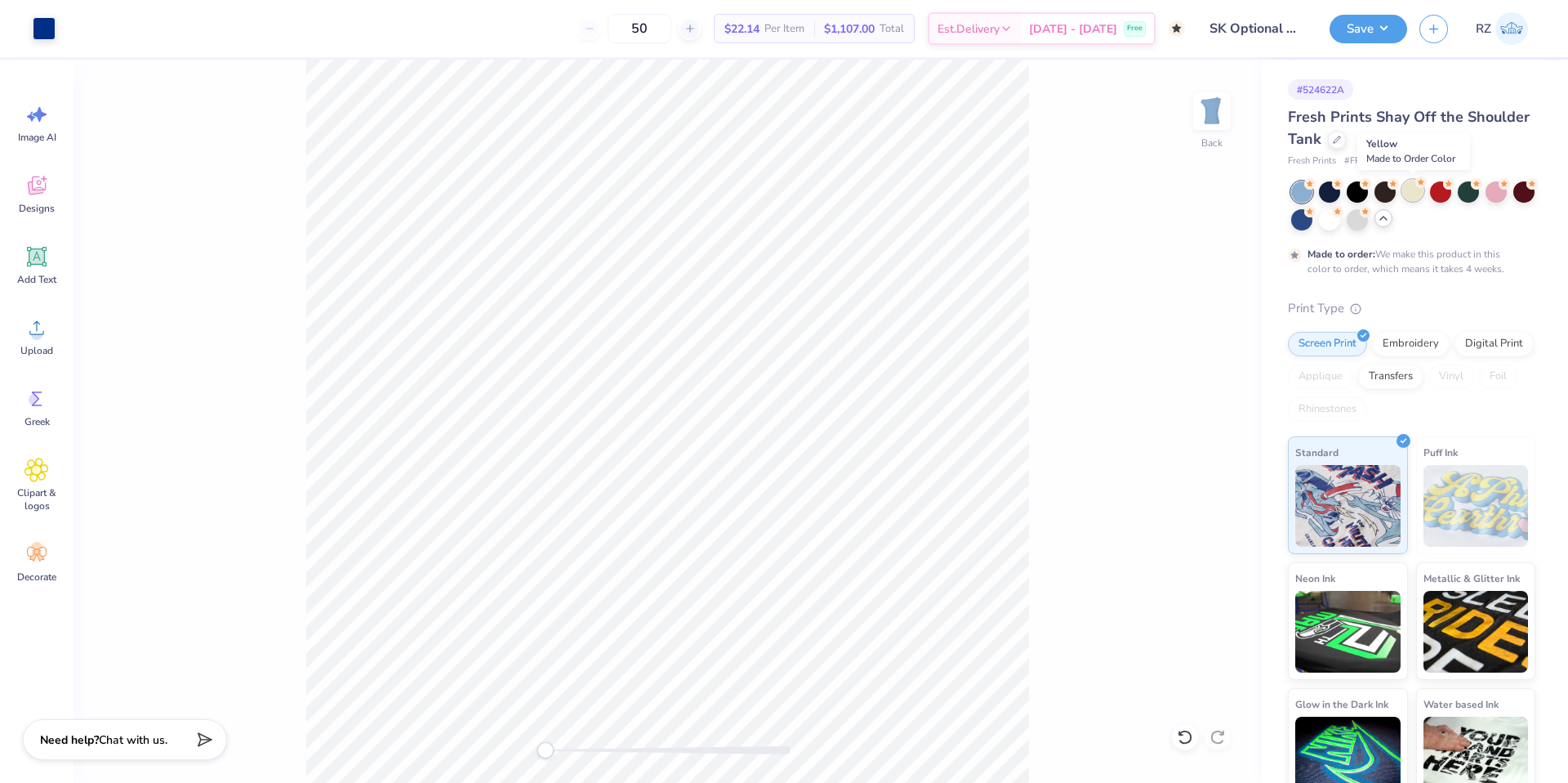
click at [1422, 188] on icon at bounding box center [1421, 182] width 11 height 11
click at [1340, 219] on div at bounding box center [1330, 218] width 22 height 22
click at [1387, 32] on button "Save" at bounding box center [1368, 26] width 77 height 28
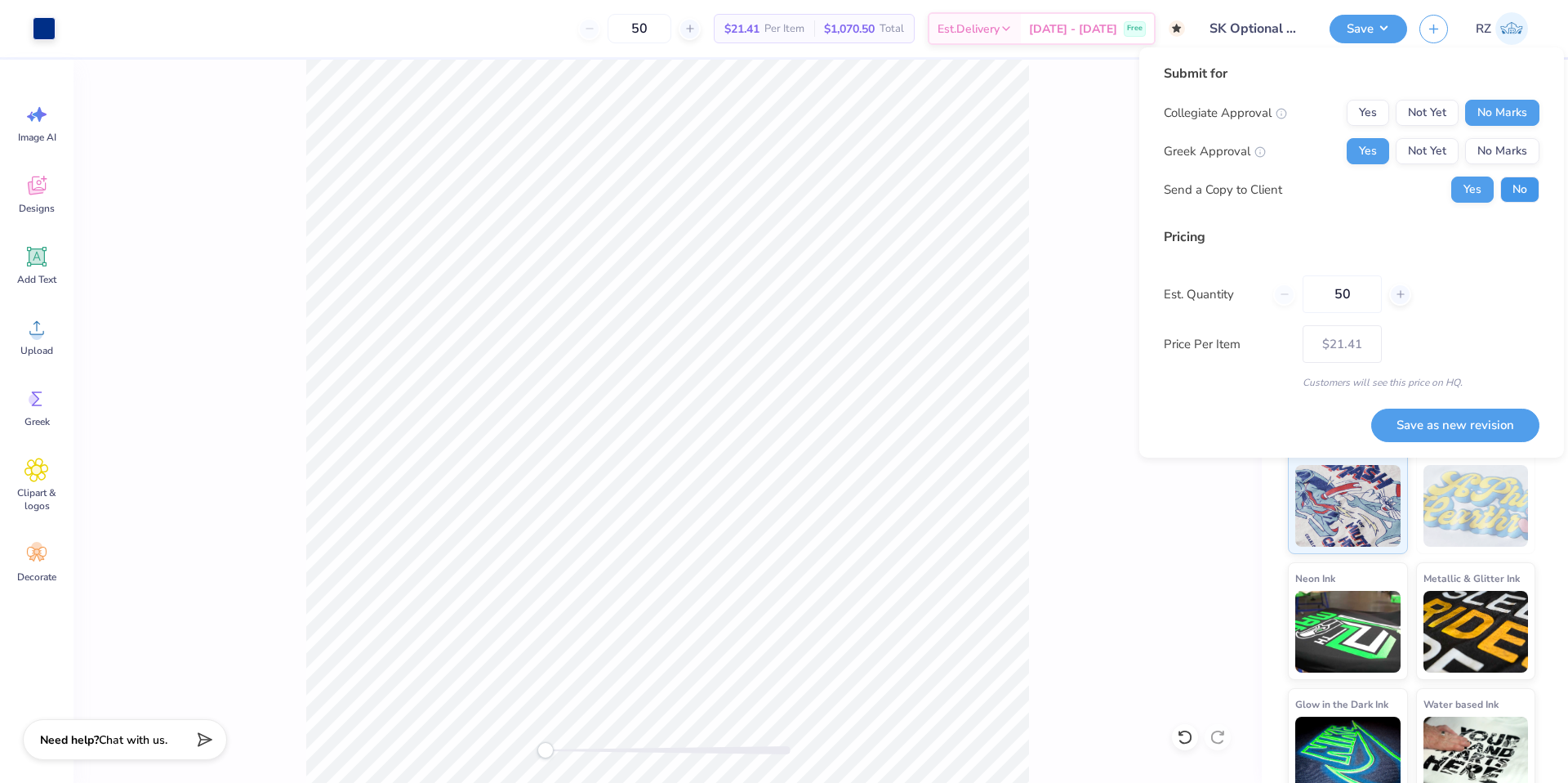
click at [1506, 186] on button "No" at bounding box center [1520, 189] width 40 height 26
click at [1448, 423] on button "Save as new revision" at bounding box center [1455, 426] width 169 height 34
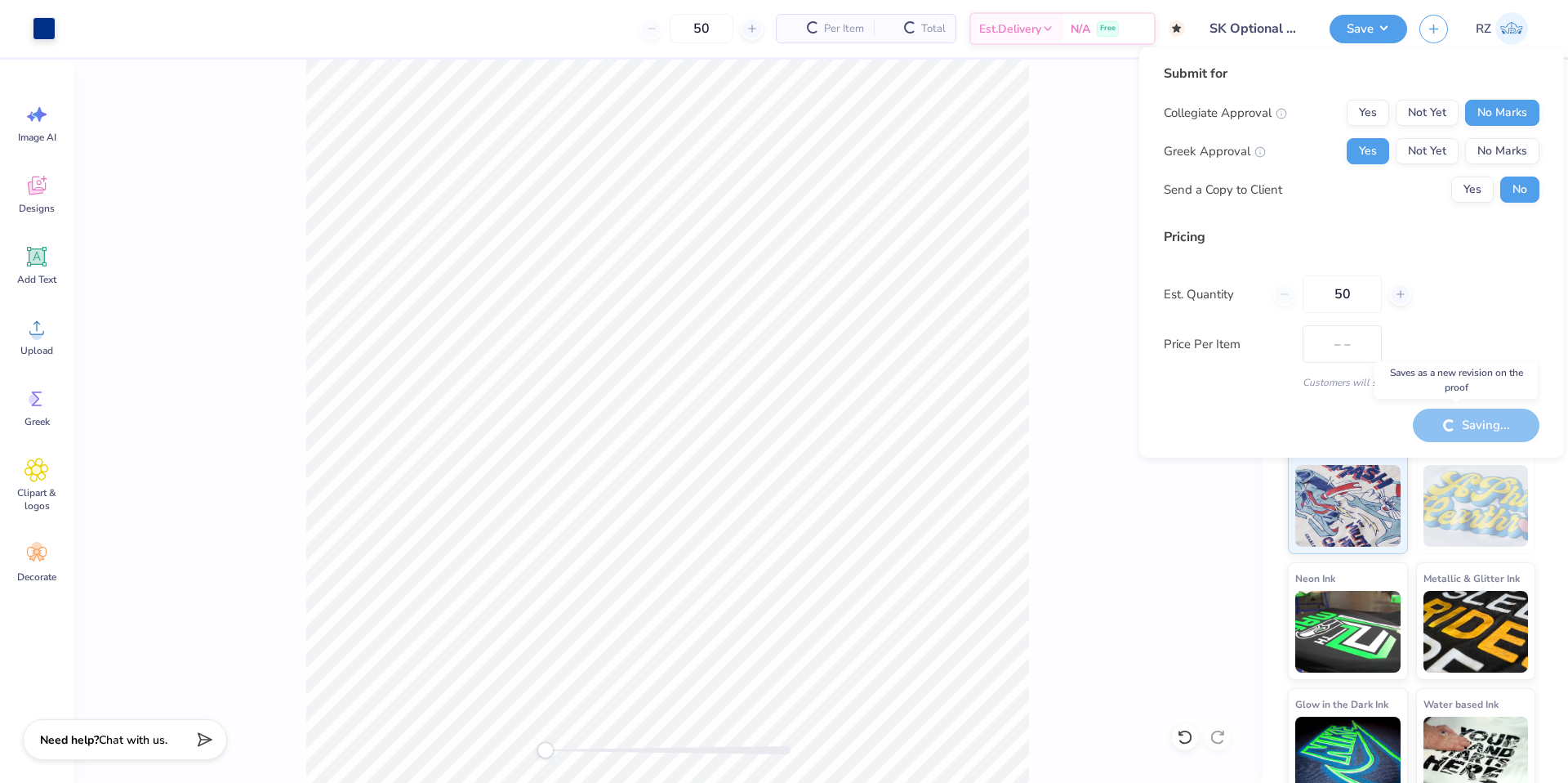
type input "$21.41"
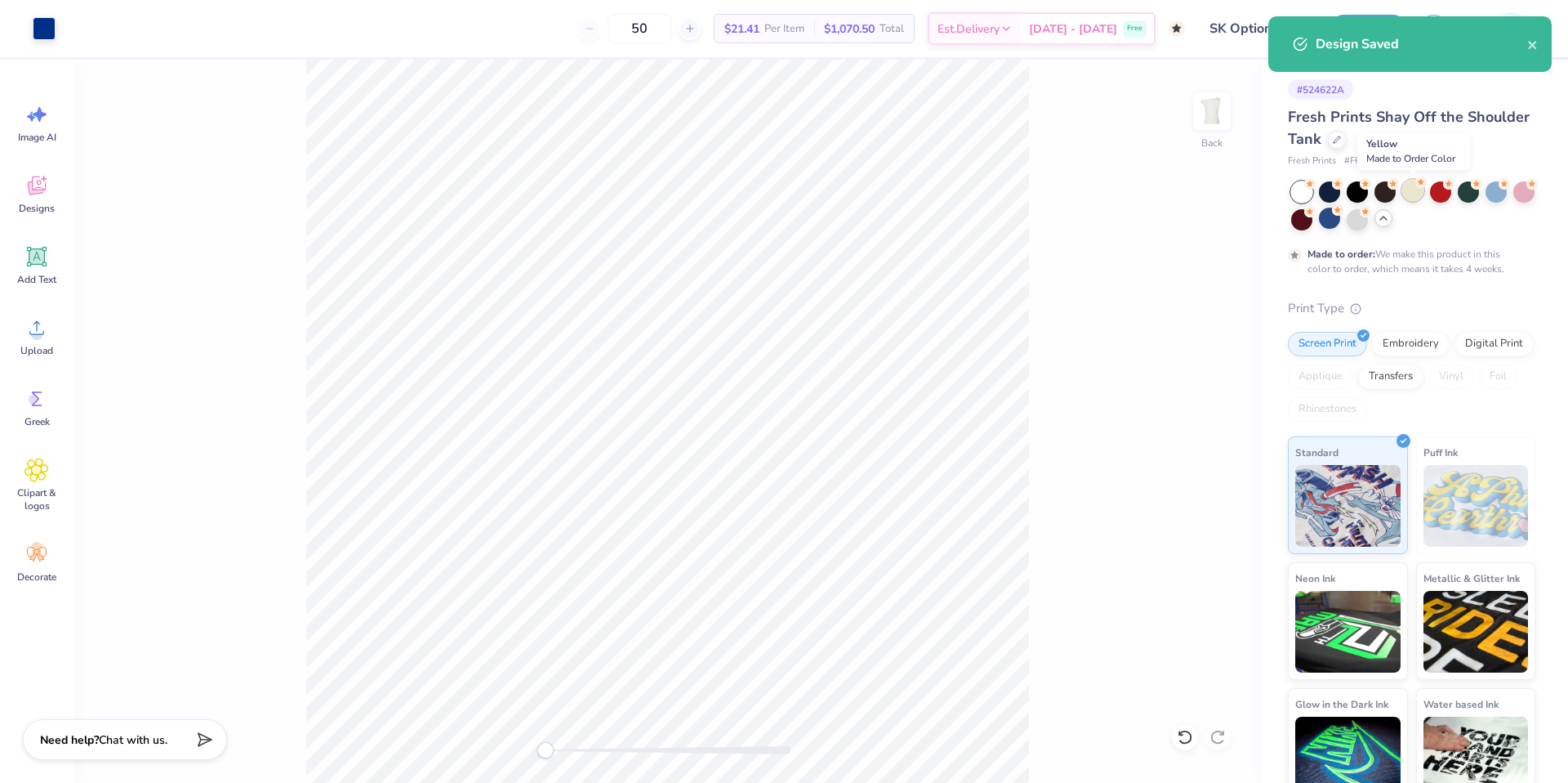
click at [1416, 195] on div at bounding box center [1413, 190] width 22 height 22
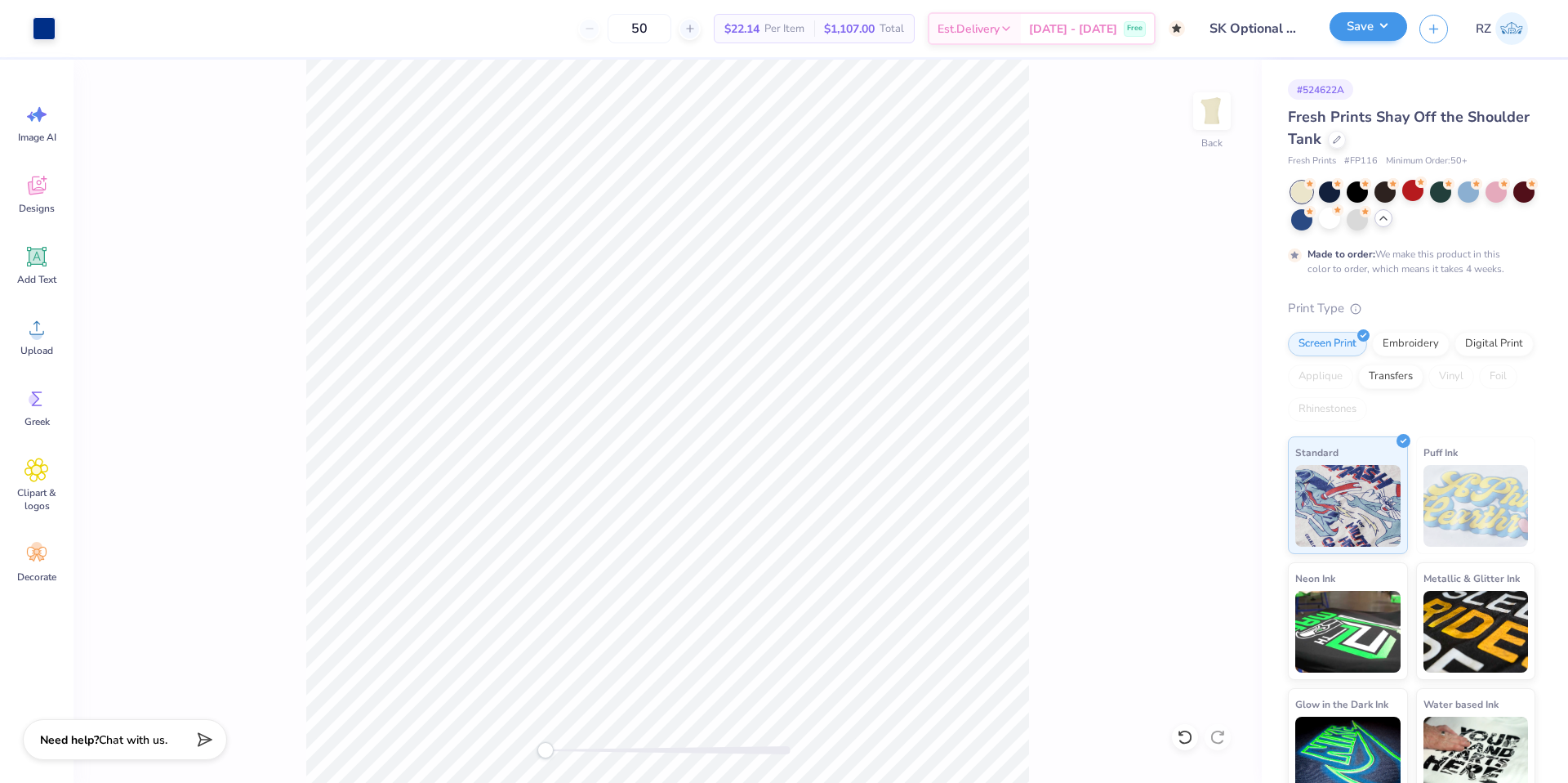
click at [1352, 25] on div "Art colors 50 $22.14 Per Item $1,107.00 Total Est. Delivery [DATE] - [DATE] Fre…" at bounding box center [784, 391] width 1568 height 783
drag, startPoint x: 1204, startPoint y: 177, endPoint x: 1215, endPoint y: 157, distance: 22.8
click at [1206, 172] on div "Back" at bounding box center [668, 420] width 1188 height 723
click at [1381, 30] on button "Save" at bounding box center [1368, 26] width 77 height 28
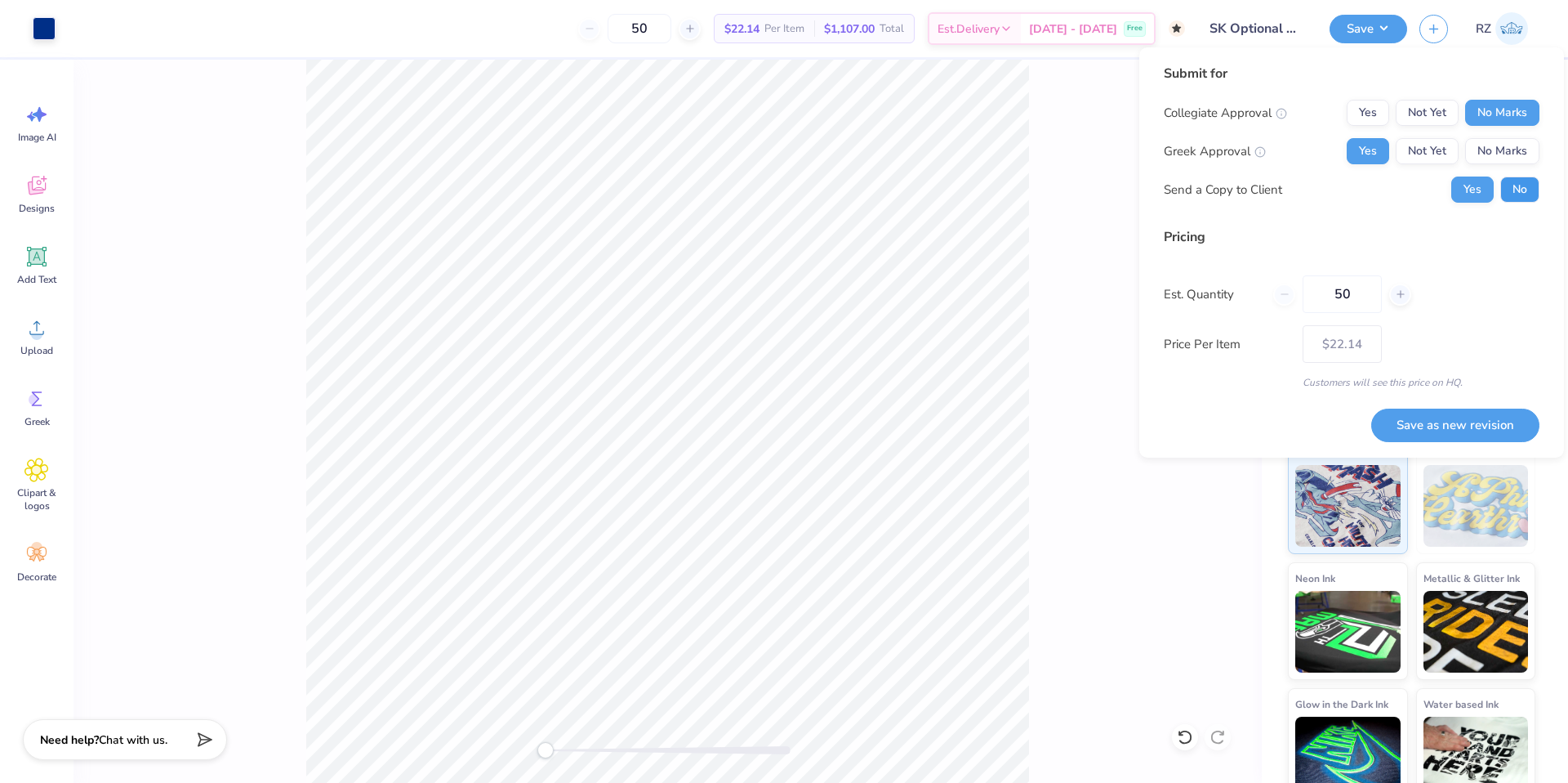
click at [1516, 190] on button "No" at bounding box center [1520, 189] width 40 height 26
click at [1427, 420] on button "Save as new revision" at bounding box center [1455, 426] width 169 height 34
type input "$22.14"
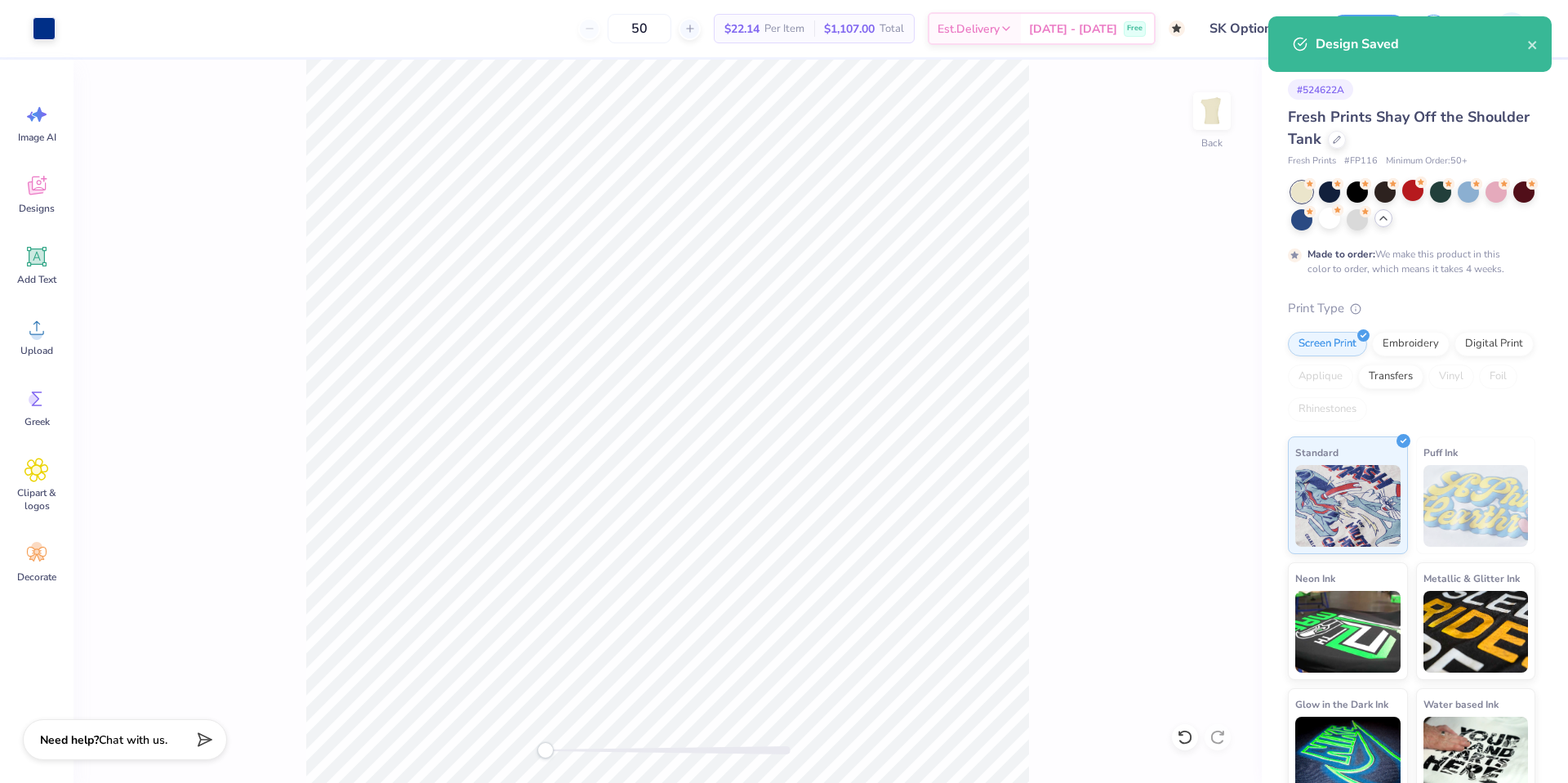
drag, startPoint x: 46, startPoint y: 209, endPoint x: 251, endPoint y: 222, distance: 205.4
click at [54, 206] on span "Designs" at bounding box center [37, 208] width 36 height 13
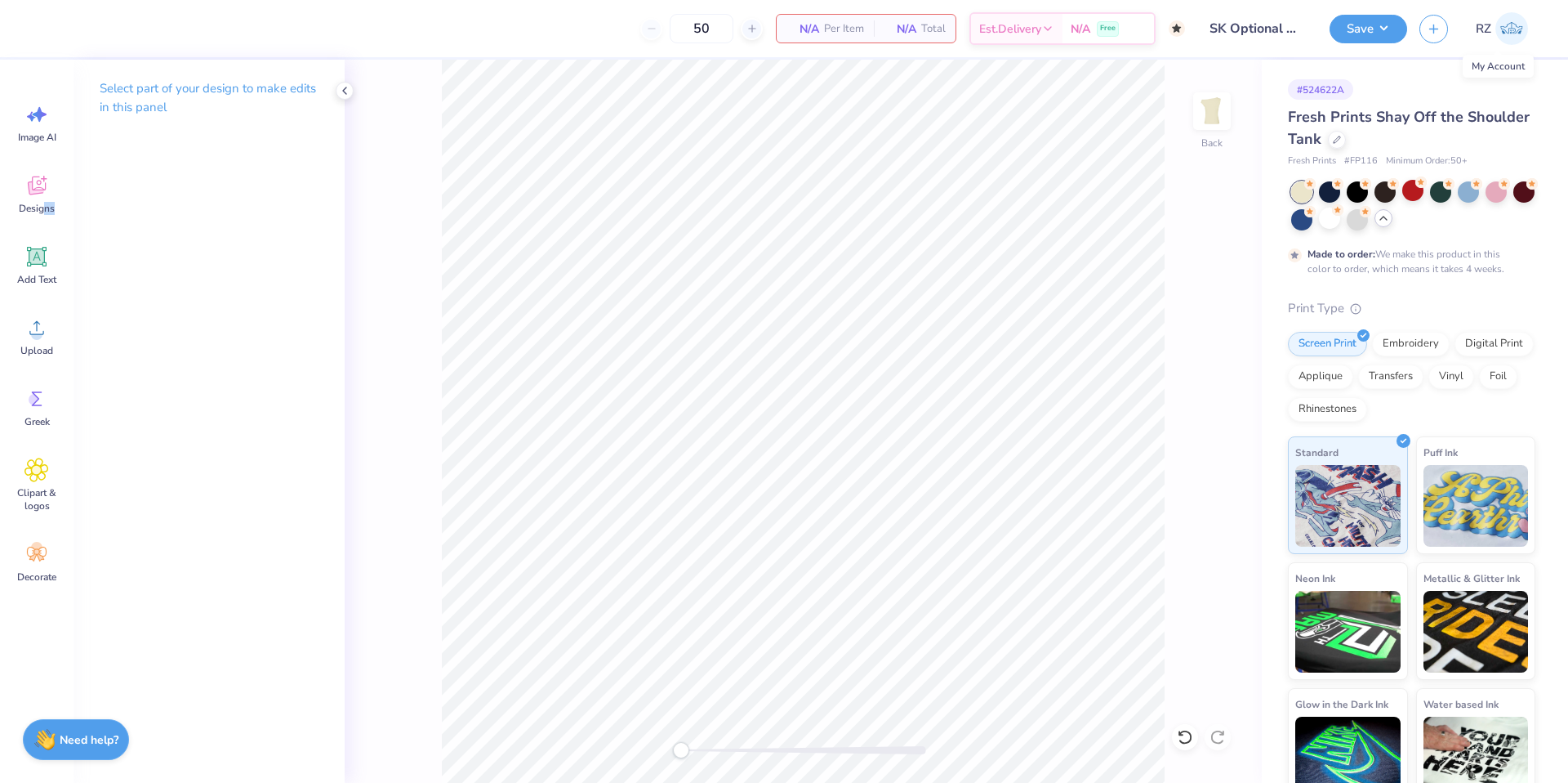
click at [1509, 28] on img at bounding box center [1511, 28] width 33 height 33
